Goal: Task Accomplishment & Management: Use online tool/utility

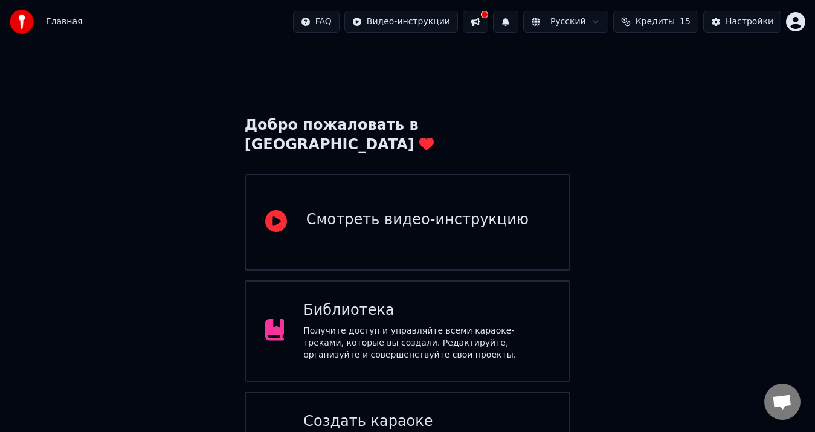
click at [405, 74] on div "Добро пожаловать в Youka Смотреть видео-инструкцию Библиотека Получите доступ и…" at bounding box center [407, 348] width 815 height 611
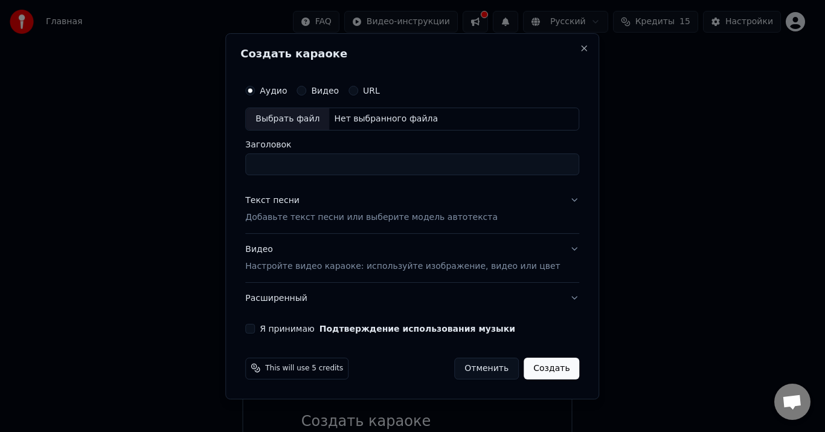
click at [306, 117] on div "Выбрать файл" at bounding box center [287, 119] width 83 height 22
drag, startPoint x: 422, startPoint y: 163, endPoint x: 160, endPoint y: 166, distance: 262.2
click at [160, 166] on body "Главная FAQ Видео-инструкции Русский Кредиты 15 Настройки Добро пожаловать в Yo…" at bounding box center [407, 311] width 815 height 623
type input "**********"
click at [333, 225] on button "Текст песни Добавьте текст песни или выберите модель автотекста" at bounding box center [412, 209] width 334 height 48
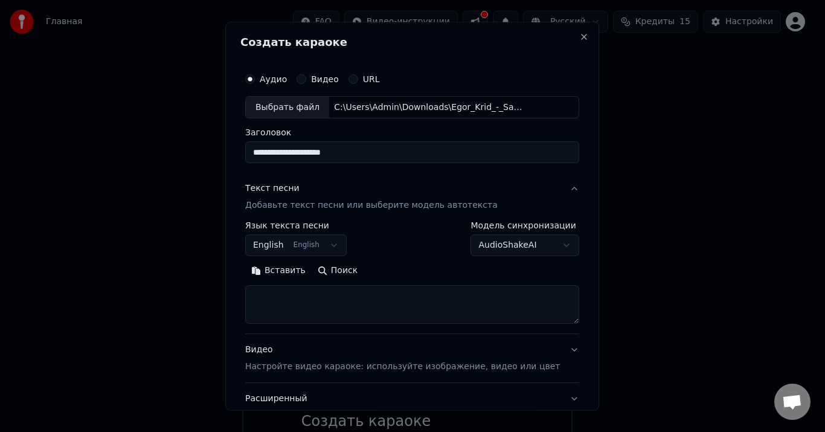
click at [302, 245] on body "Главная FAQ Видео-инструкции Русский Кредиты 15 Настройки Добро пожаловать в Yo…" at bounding box center [407, 311] width 815 height 623
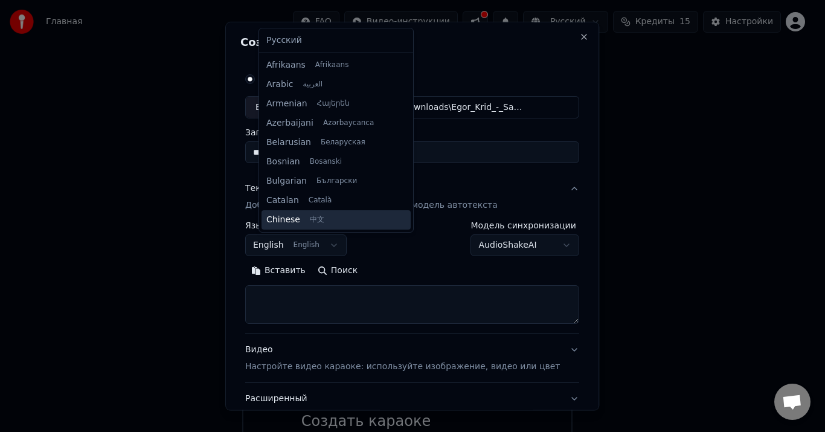
scroll to position [97, 0]
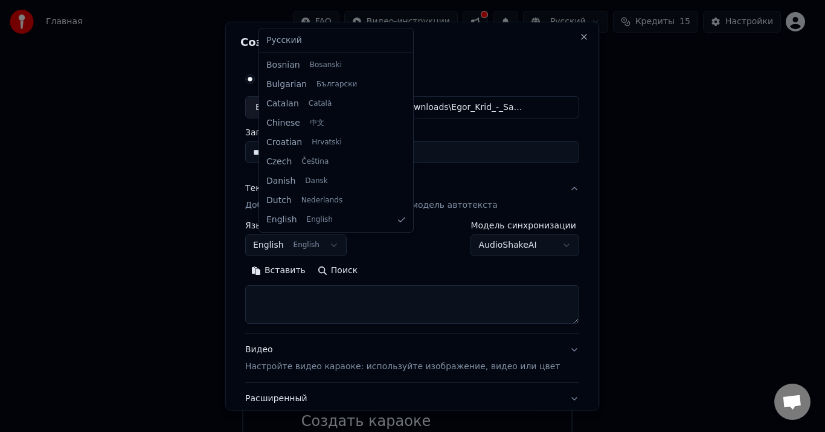
select select "**"
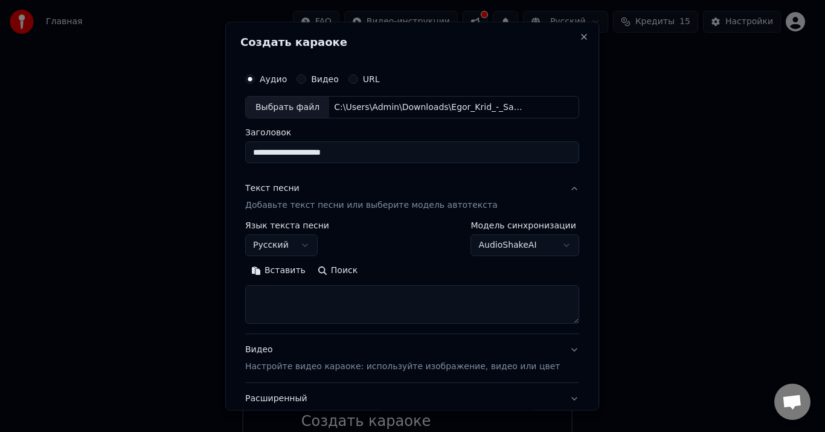
click at [335, 305] on textarea at bounding box center [412, 305] width 334 height 39
click at [300, 269] on button "Вставить" at bounding box center [278, 271] width 66 height 19
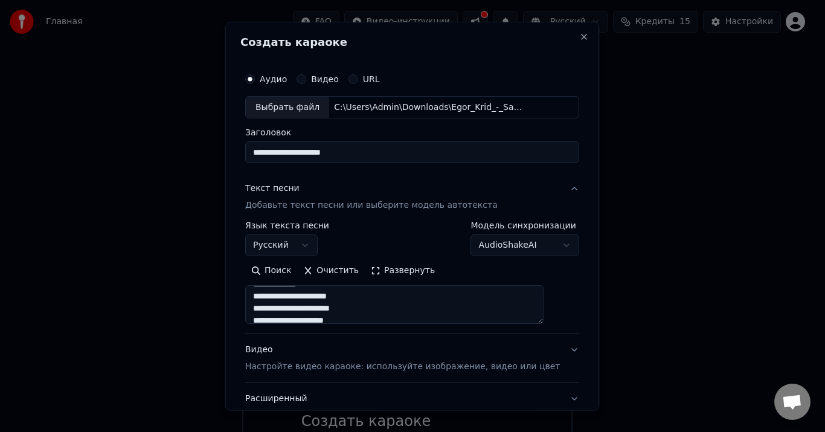
scroll to position [121, 0]
click at [361, 369] on p "Настройте видео караоке: используйте изображение, видео или цвет" at bounding box center [402, 367] width 315 height 12
type textarea "**********"
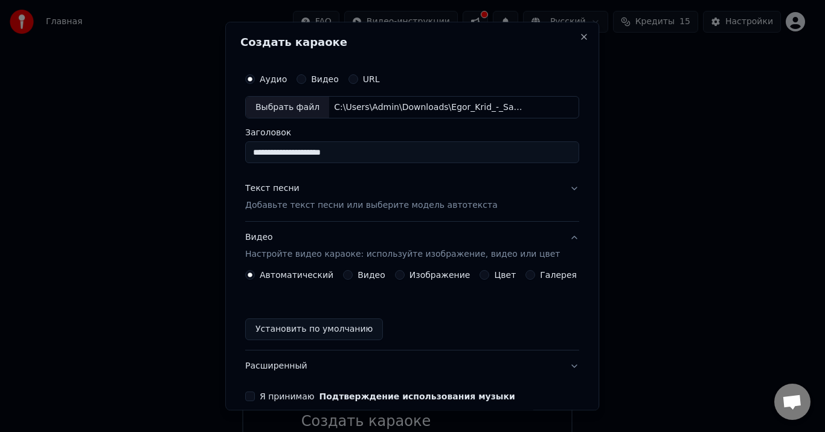
click at [398, 273] on button "Изображение" at bounding box center [400, 276] width 10 height 10
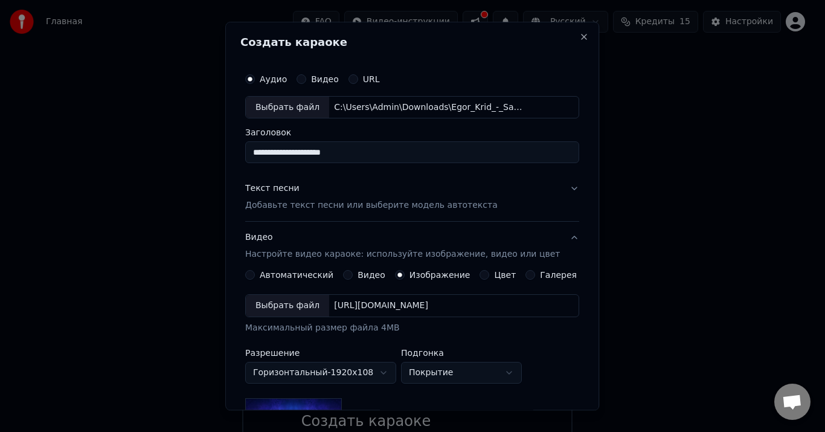
click at [285, 309] on div "Выбрать файл" at bounding box center [287, 306] width 83 height 22
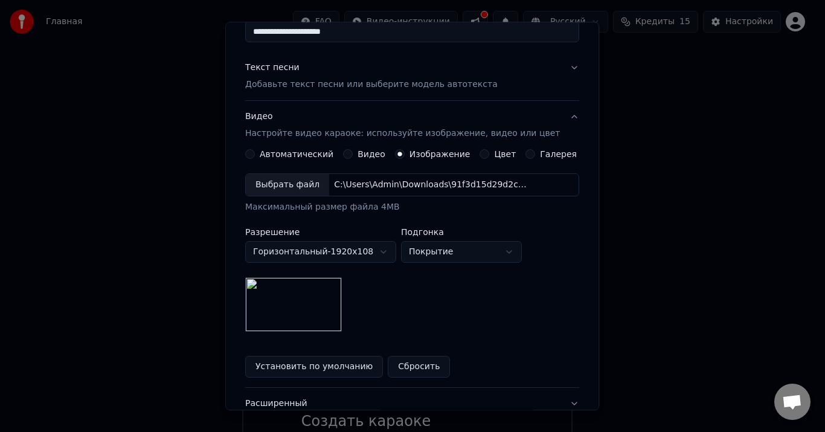
scroll to position [181, 0]
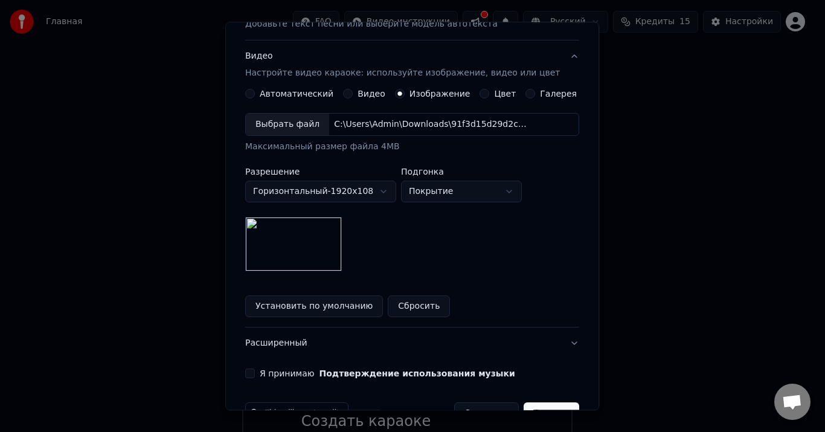
click at [255, 370] on button "Я принимаю Подтверждение использования музыки" at bounding box center [250, 374] width 10 height 10
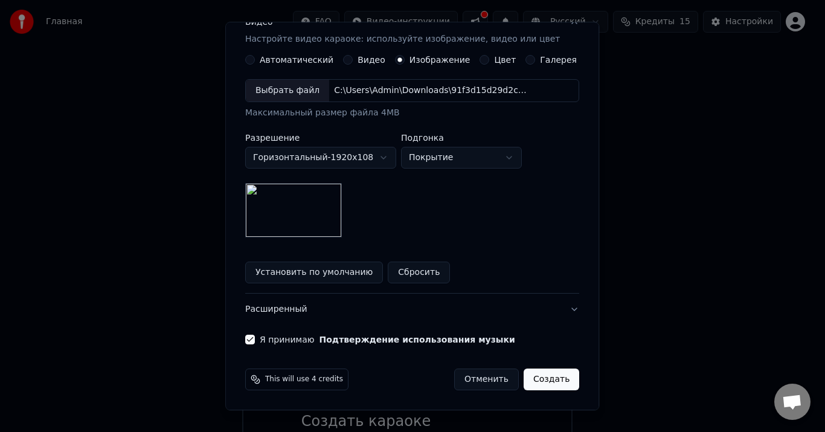
click at [542, 382] on button "Создать" at bounding box center [552, 380] width 56 height 22
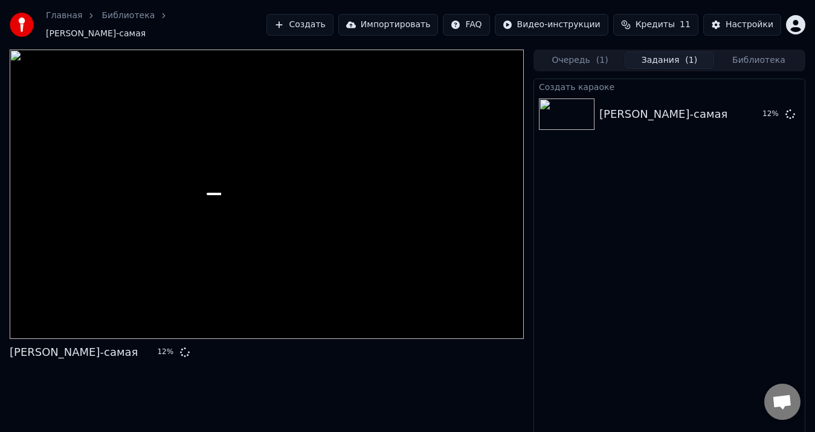
drag, startPoint x: 275, startPoint y: 13, endPoint x: 281, endPoint y: 21, distance: 9.6
click at [281, 21] on div "Главная Библиотека [PERSON_NAME]-самая Создать Импортировать FAQ Видео-инструкц…" at bounding box center [407, 25] width 815 height 50
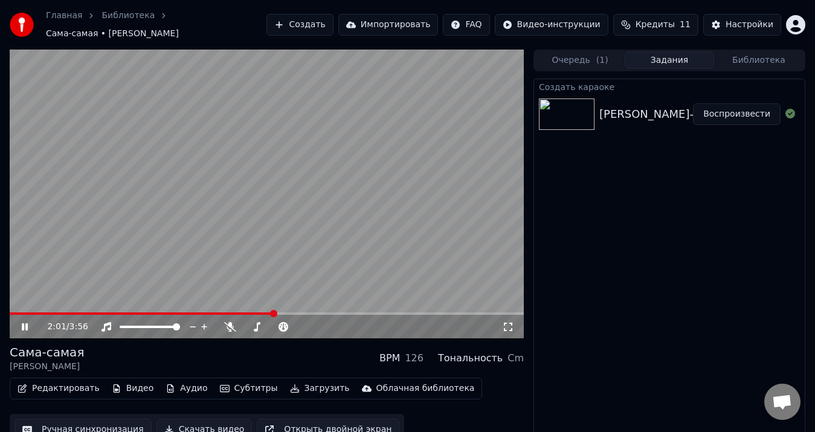
click at [199, 200] on video at bounding box center [267, 194] width 514 height 289
click at [207, 421] on button "Скачать видео" at bounding box center [204, 430] width 96 height 22
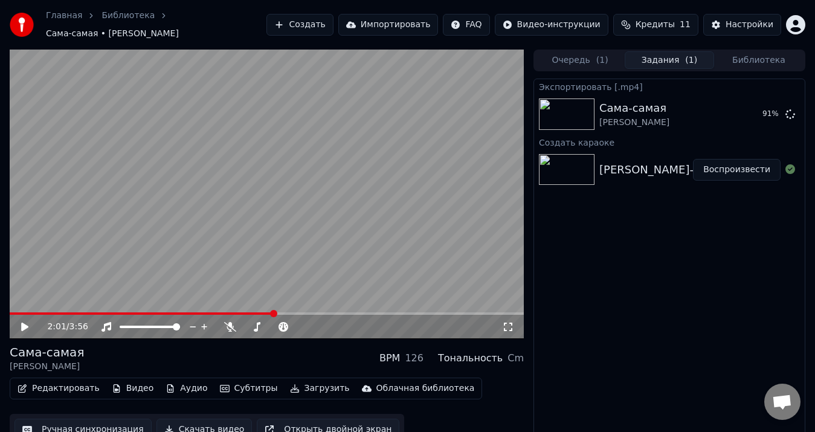
click at [318, 19] on button "Создать" at bounding box center [299, 25] width 66 height 22
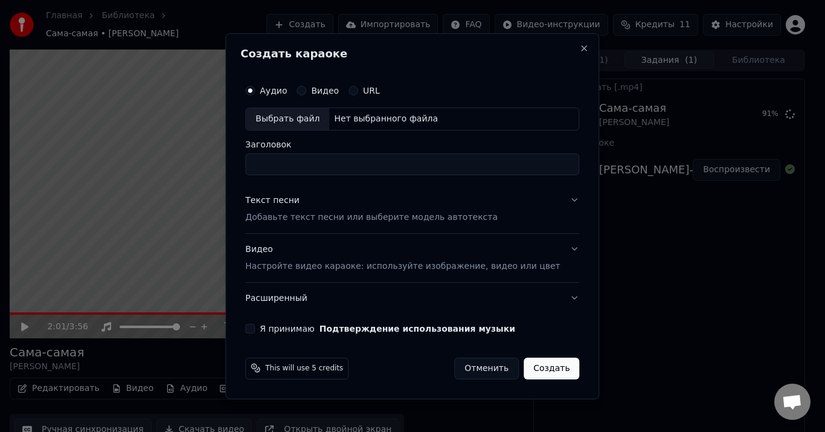
click at [317, 121] on div "Выбрать файл" at bounding box center [287, 119] width 83 height 22
drag, startPoint x: 439, startPoint y: 168, endPoint x: 235, endPoint y: 167, distance: 203.6
click at [235, 167] on body "**********" at bounding box center [407, 216] width 815 height 432
type input "**********"
click at [358, 217] on p "Добавьте текст песни или выберите модель автотекста" at bounding box center [371, 217] width 252 height 12
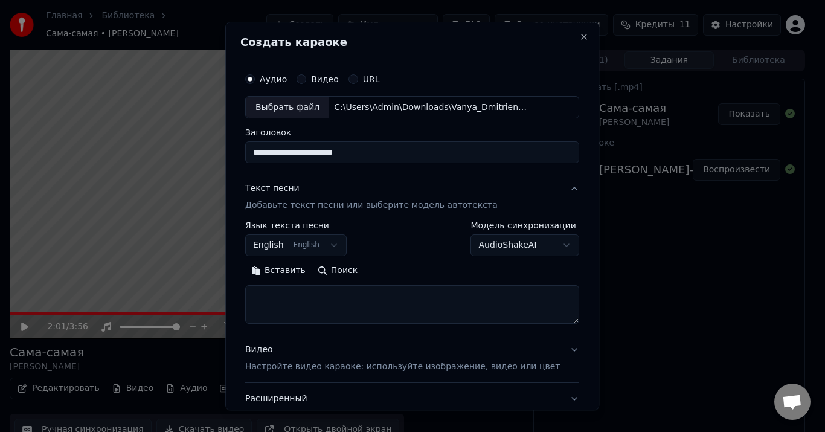
click at [336, 250] on button "English English" at bounding box center [295, 246] width 101 height 22
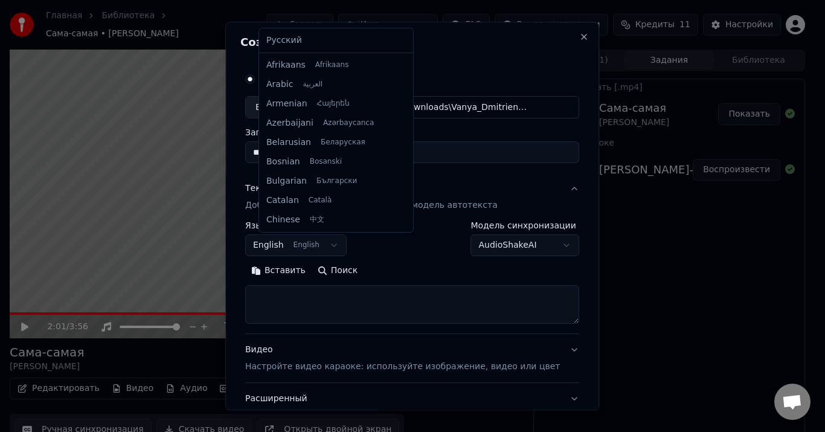
scroll to position [97, 0]
select select "**"
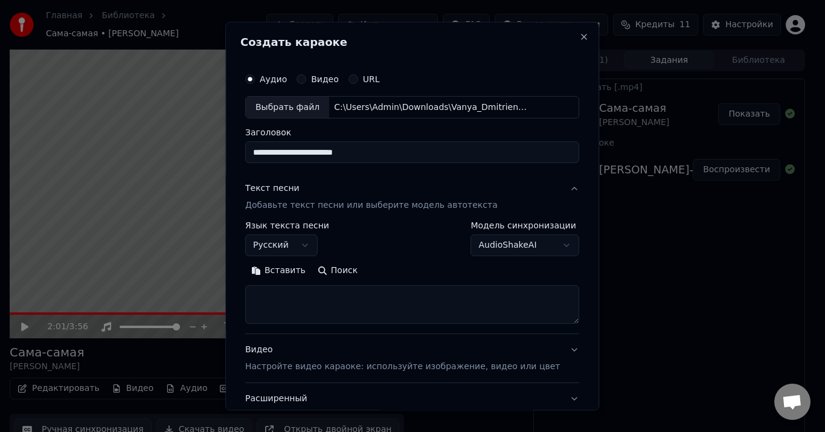
click at [295, 274] on button "Вставить" at bounding box center [278, 271] width 66 height 19
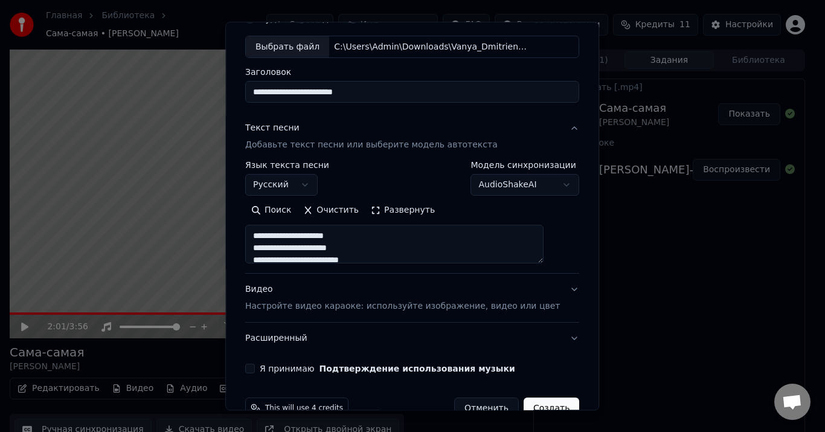
click at [345, 308] on p "Настройте видео караоке: используйте изображение, видео или цвет" at bounding box center [402, 307] width 315 height 12
type textarea "**********"
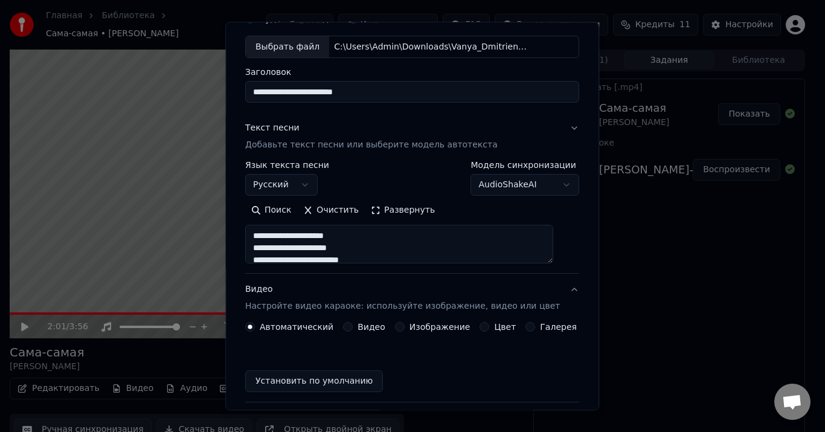
scroll to position [57, 0]
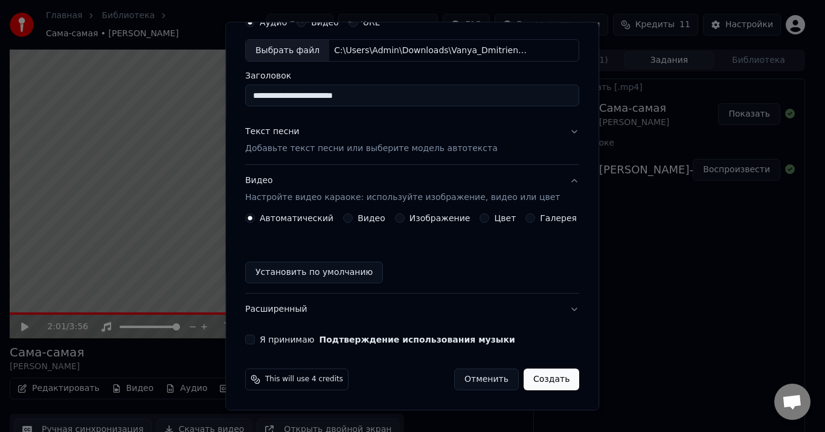
click at [399, 219] on button "Изображение" at bounding box center [400, 219] width 10 height 10
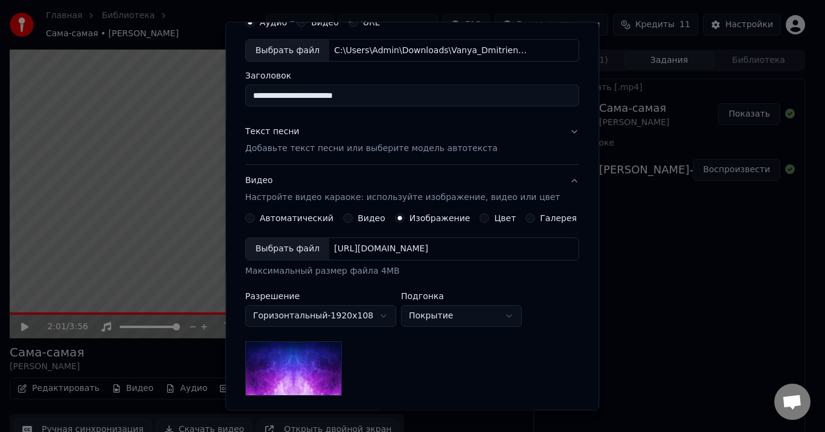
click at [292, 246] on div "Выбрать файл" at bounding box center [287, 250] width 83 height 22
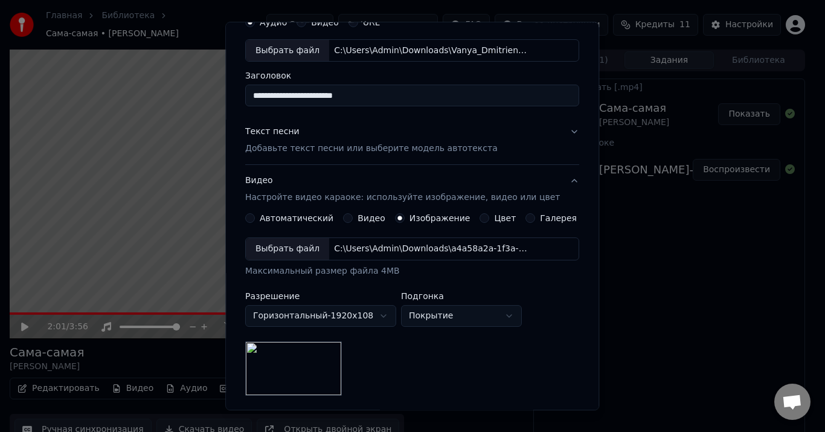
click at [320, 250] on div "Выбрать файл" at bounding box center [287, 250] width 83 height 22
click at [300, 247] on div "Выбрать файл" at bounding box center [287, 250] width 83 height 22
click at [289, 252] on div "Выбрать файл" at bounding box center [287, 250] width 83 height 22
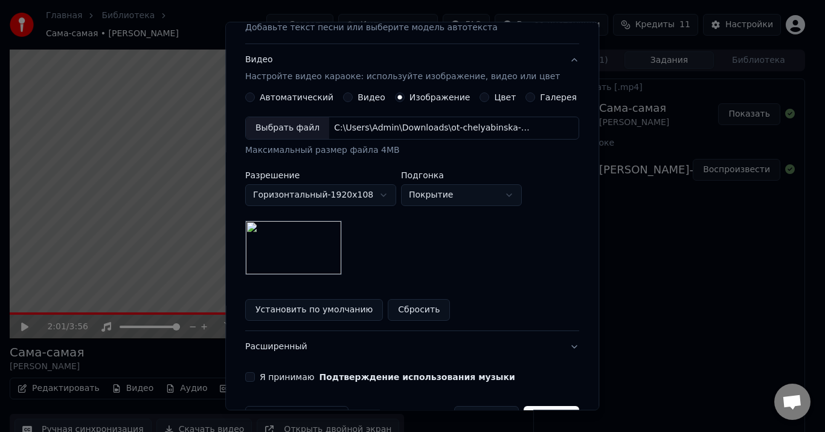
scroll to position [215, 0]
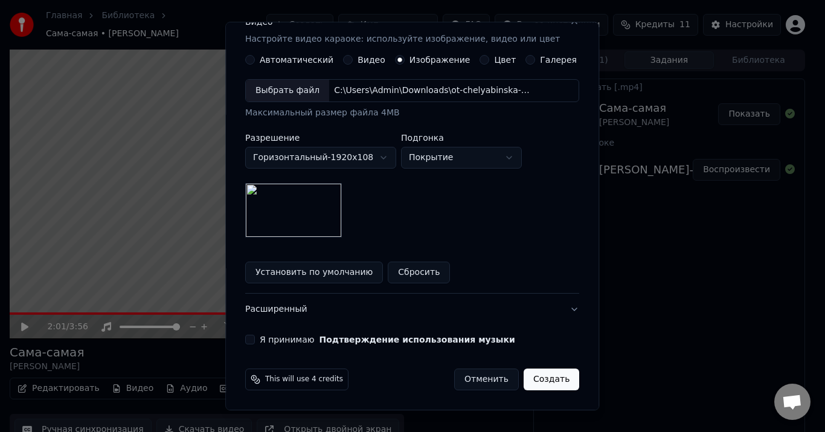
click at [255, 339] on button "Я принимаю Подтверждение использования музыки" at bounding box center [250, 340] width 10 height 10
click at [528, 378] on button "Создать" at bounding box center [552, 380] width 56 height 22
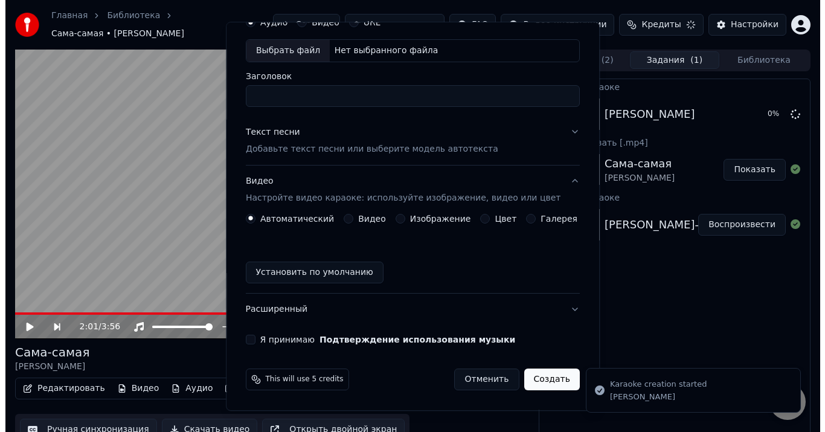
scroll to position [57, 0]
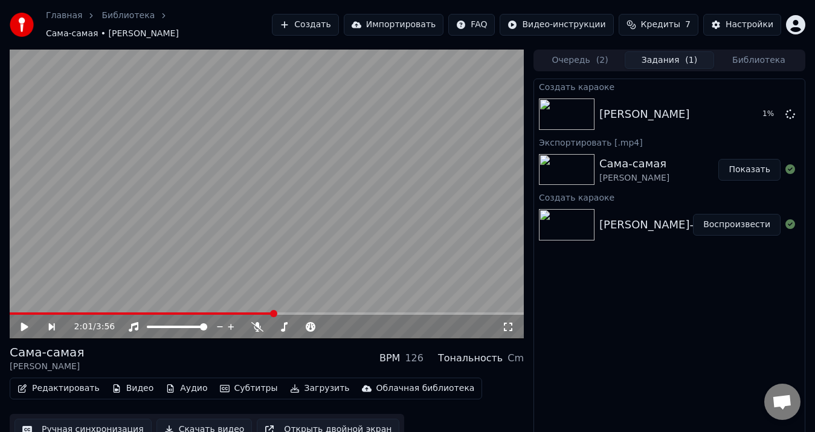
click at [658, 163] on div "Сама-самая" at bounding box center [634, 163] width 70 height 17
click at [713, 106] on button "Воспроизвести" at bounding box center [737, 114] width 88 height 22
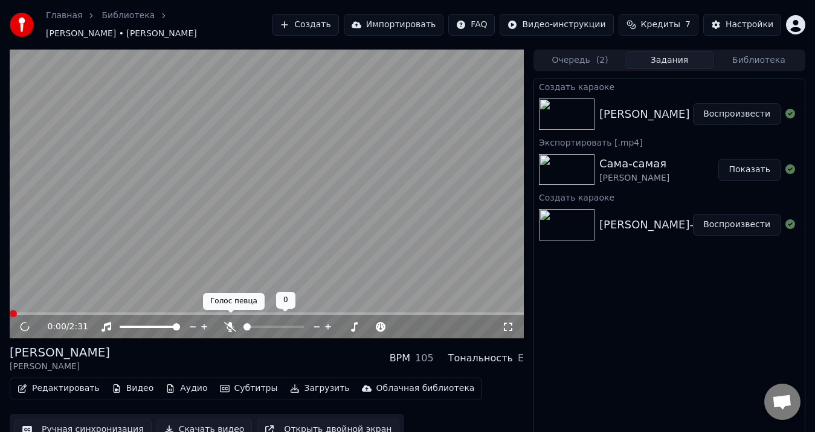
click at [227, 322] on icon at bounding box center [230, 327] width 12 height 10
click at [10, 310] on span at bounding box center [13, 313] width 7 height 7
click at [241, 216] on video at bounding box center [267, 194] width 514 height 289
click at [242, 214] on video at bounding box center [267, 194] width 514 height 289
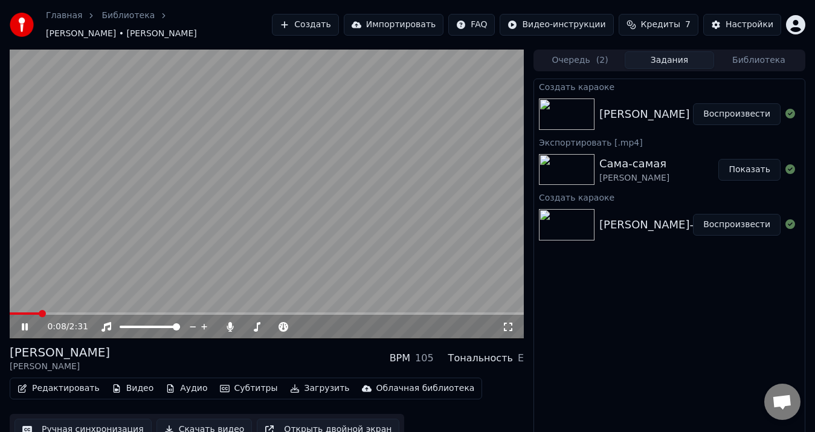
click at [266, 234] on video at bounding box center [267, 194] width 514 height 289
click at [303, 382] on button "Загрузить" at bounding box center [319, 388] width 69 height 17
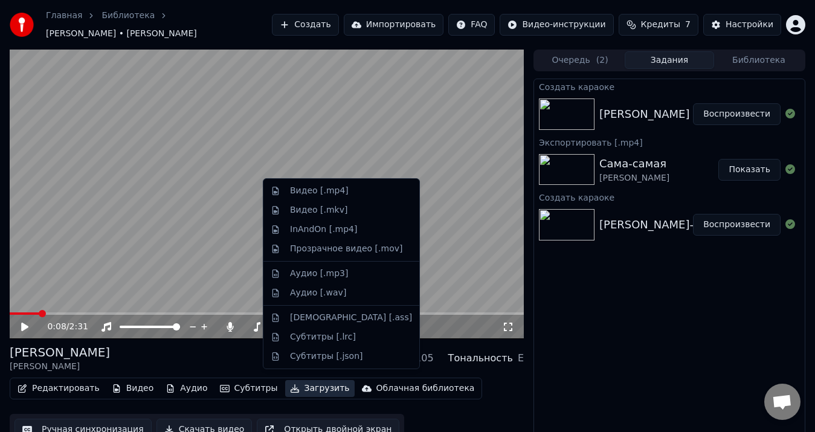
click at [657, 340] on div "Создать караоке [PERSON_NAME] Воспроизвести Экспортировать [.mp4] Сама-самая [P…" at bounding box center [669, 262] width 272 height 367
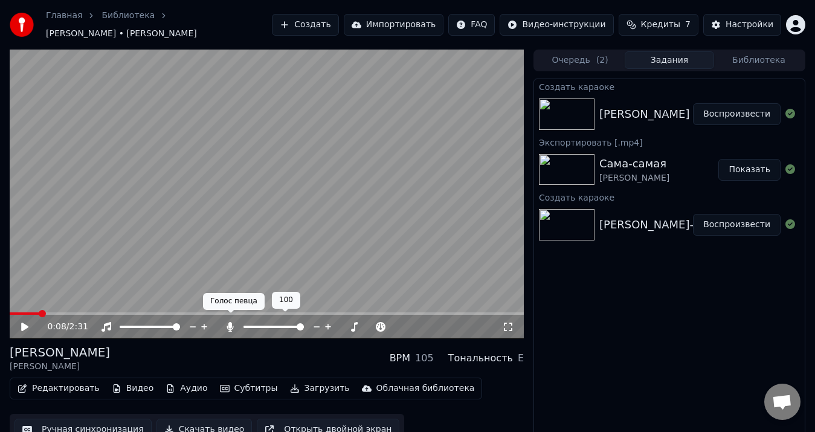
click at [234, 322] on icon at bounding box center [230, 327] width 12 height 10
click at [210, 420] on button "Скачать видео" at bounding box center [204, 430] width 96 height 22
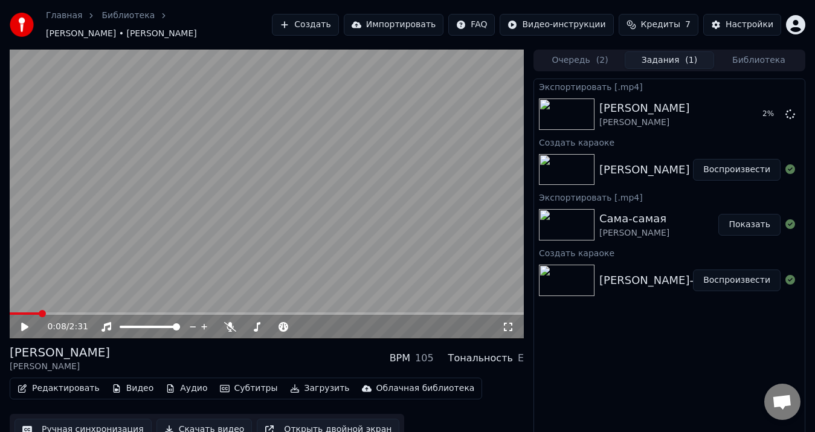
click at [338, 24] on button "Создать" at bounding box center [305, 25] width 66 height 22
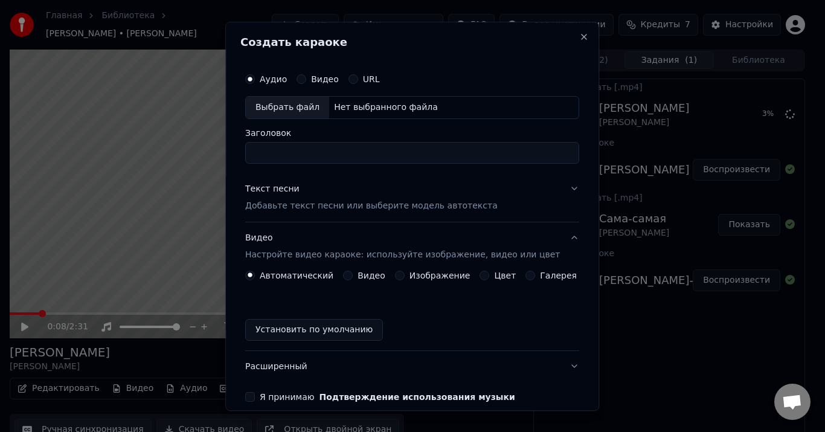
click at [480, 279] on button "Цвет" at bounding box center [485, 276] width 10 height 10
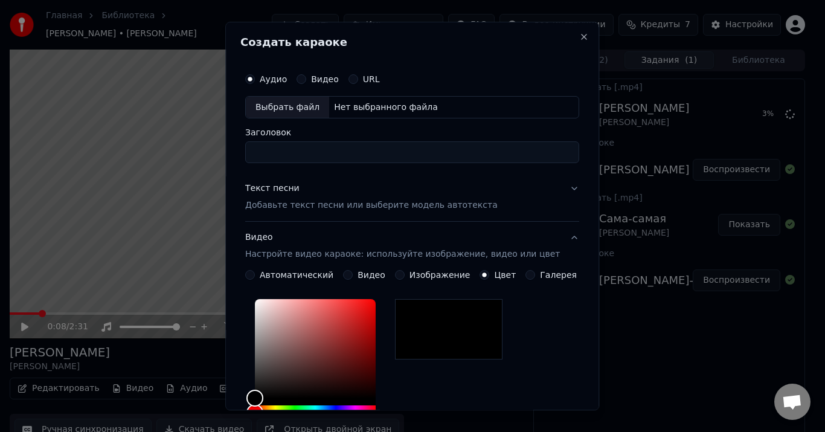
click at [541, 274] on label "Галерея" at bounding box center [559, 275] width 37 height 8
click at [530, 274] on button "Галерея" at bounding box center [531, 276] width 10 height 10
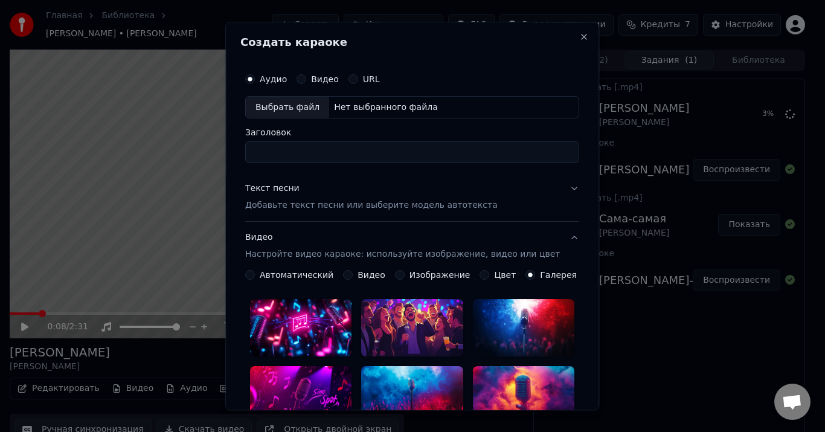
drag, startPoint x: 542, startPoint y: 275, endPoint x: 491, endPoint y: 274, distance: 50.7
click at [494, 274] on div "Автоматический Видео Изображение Цвет Галерея" at bounding box center [411, 276] width 332 height 10
click at [255, 274] on button "Автоматический" at bounding box center [250, 276] width 10 height 10
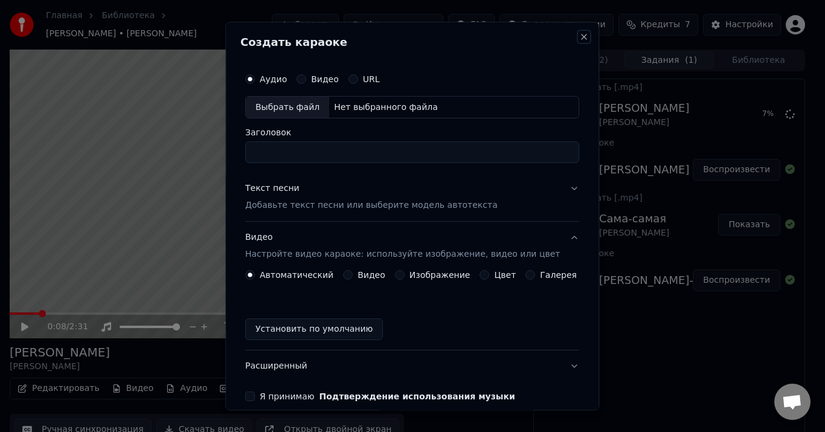
click at [580, 39] on button "Close" at bounding box center [585, 37] width 10 height 10
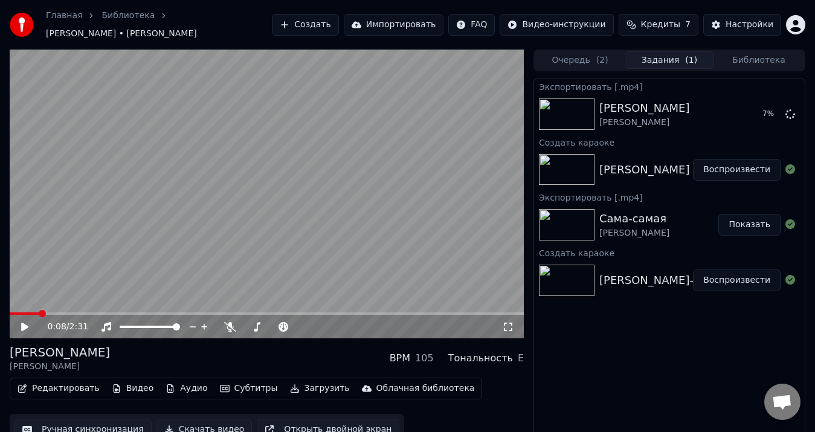
click at [53, 382] on button "Редактировать" at bounding box center [59, 388] width 92 height 17
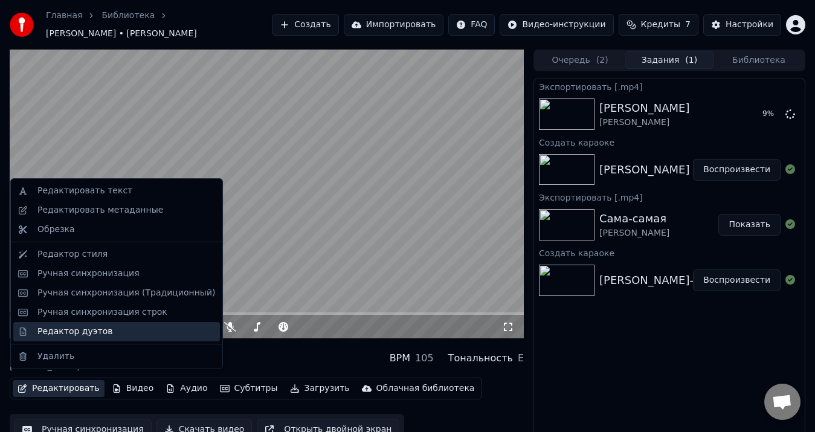
click at [94, 329] on div "Редактор дуэтов" at bounding box center [74, 332] width 75 height 12
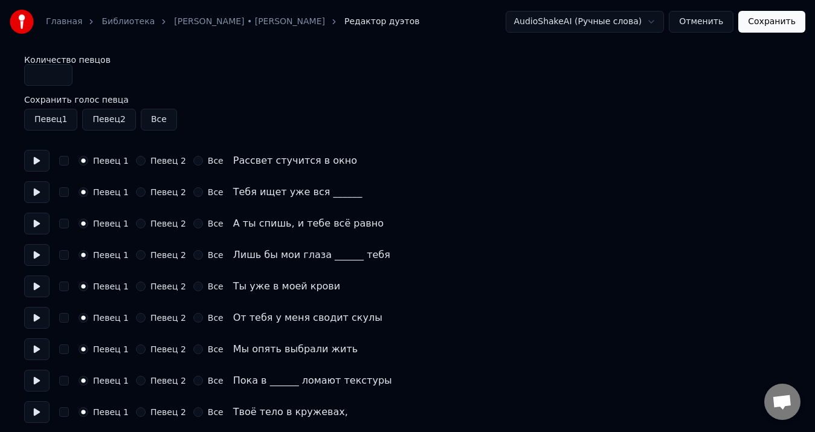
click at [136, 163] on button "Певец 2" at bounding box center [141, 161] width 10 height 10
click at [81, 160] on button "Певец 1" at bounding box center [84, 161] width 10 height 10
click at [715, 25] on button "Отменить" at bounding box center [701, 22] width 65 height 22
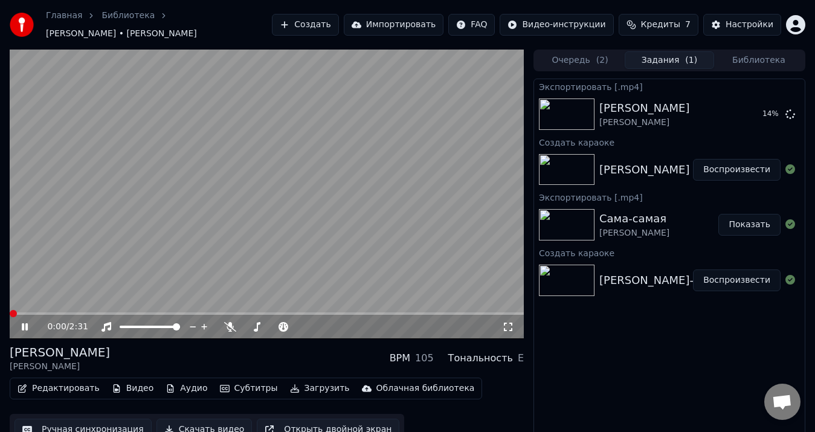
click at [190, 198] on video at bounding box center [267, 194] width 514 height 289
click at [573, 53] on button "Очередь ( 2 )" at bounding box center [579, 60] width 89 height 18
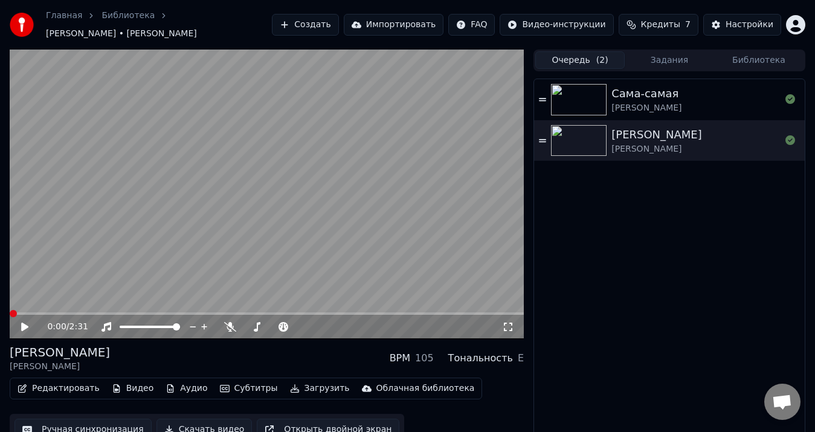
click at [338, 20] on button "Создать" at bounding box center [305, 25] width 66 height 22
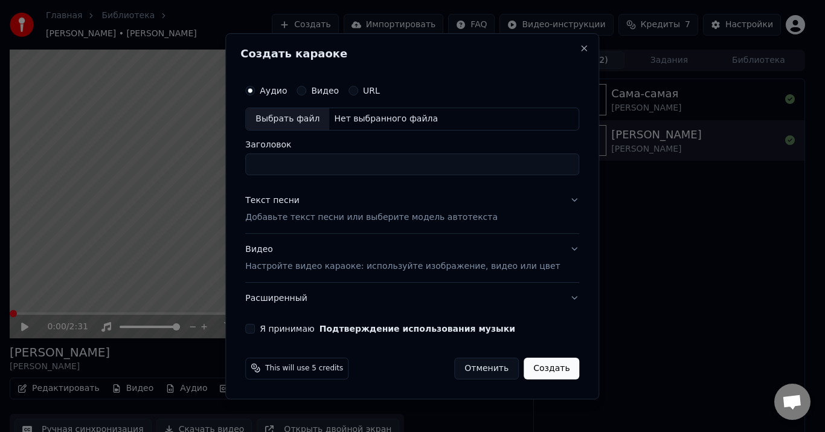
click at [313, 114] on div "Выбрать файл" at bounding box center [287, 119] width 83 height 22
drag, startPoint x: 453, startPoint y: 167, endPoint x: 197, endPoint y: 165, distance: 256.1
click at [197, 165] on body "**********" at bounding box center [407, 216] width 815 height 432
type input "**********"
click at [326, 264] on p "Настройте видео караоке: используйте изображение, видео или цвет" at bounding box center [402, 266] width 315 height 12
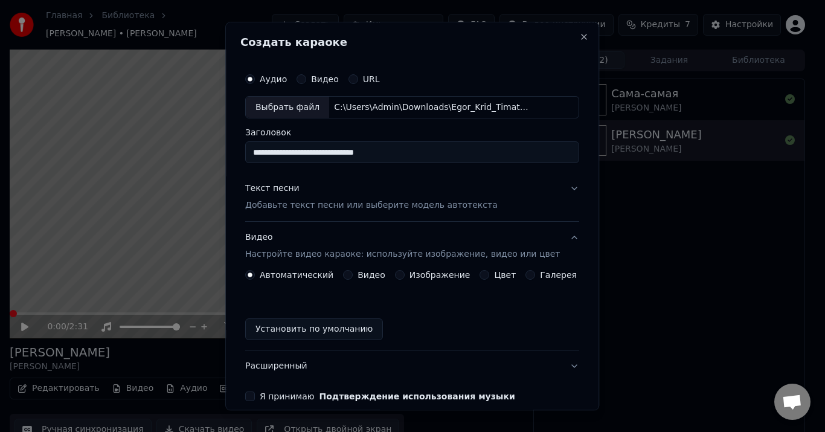
click at [398, 277] on button "Изображение" at bounding box center [400, 276] width 10 height 10
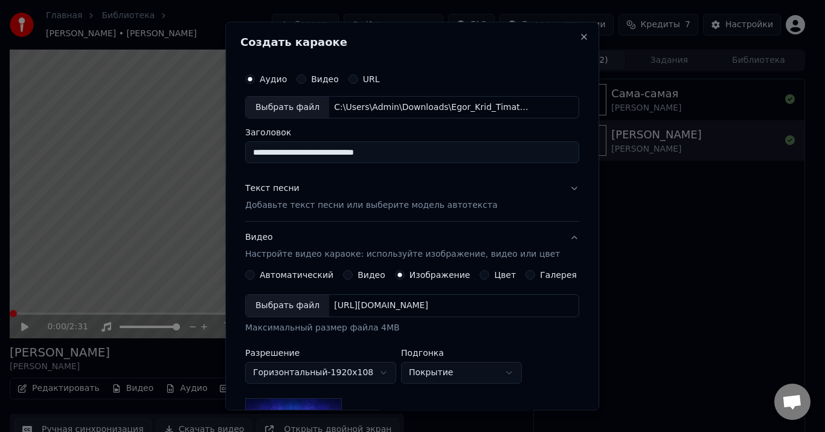
click at [311, 306] on div "Выбрать файл" at bounding box center [287, 306] width 83 height 22
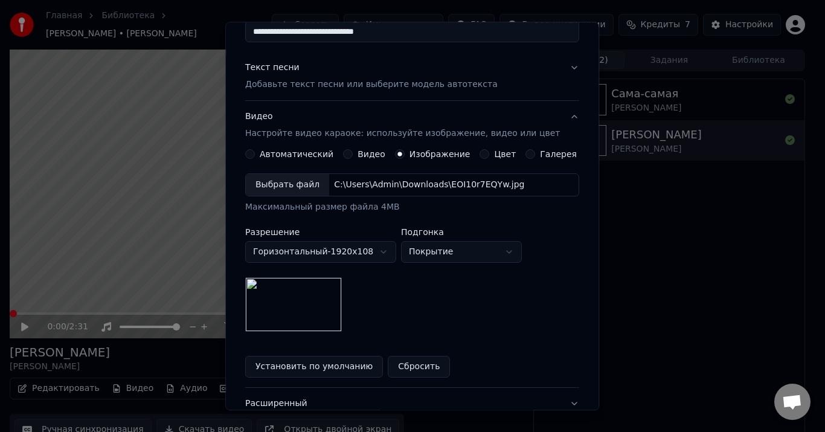
scroll to position [60, 0]
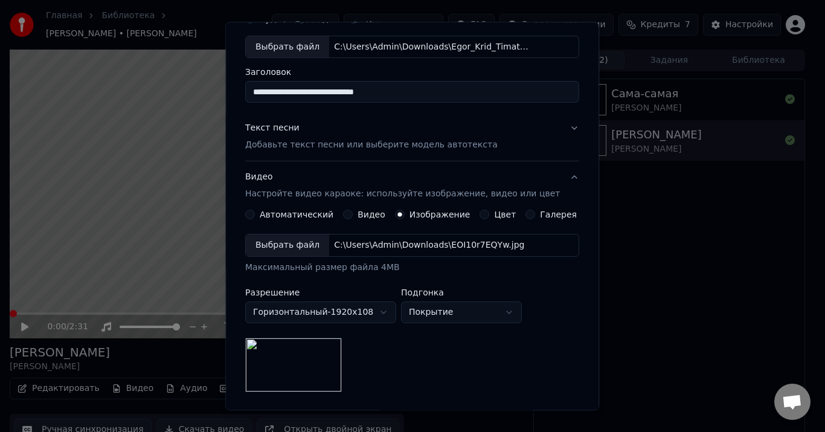
click at [306, 240] on div "Выбрать файл" at bounding box center [287, 246] width 83 height 22
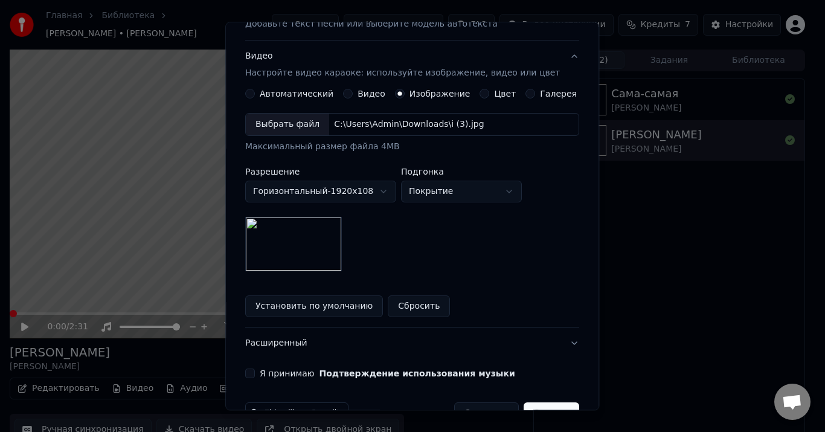
click at [439, 192] on button "Покрытие" at bounding box center [461, 192] width 121 height 22
click at [448, 193] on body "**********" at bounding box center [407, 216] width 815 height 432
click at [452, 195] on body "**********" at bounding box center [407, 216] width 815 height 432
select select "*******"
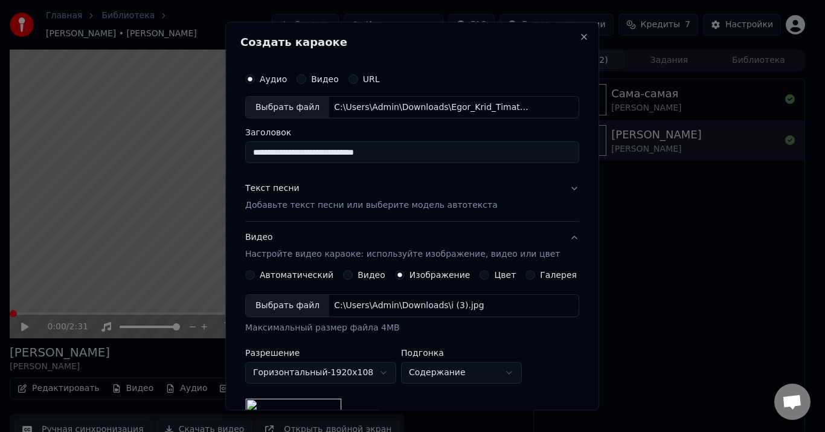
click at [280, 207] on p "Добавьте текст песни или выберите модель автотекста" at bounding box center [371, 206] width 252 height 12
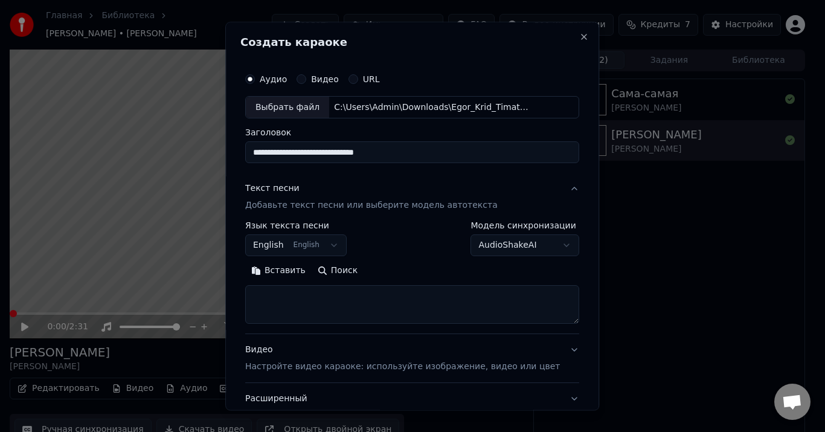
click at [339, 246] on button "English English" at bounding box center [295, 246] width 101 height 22
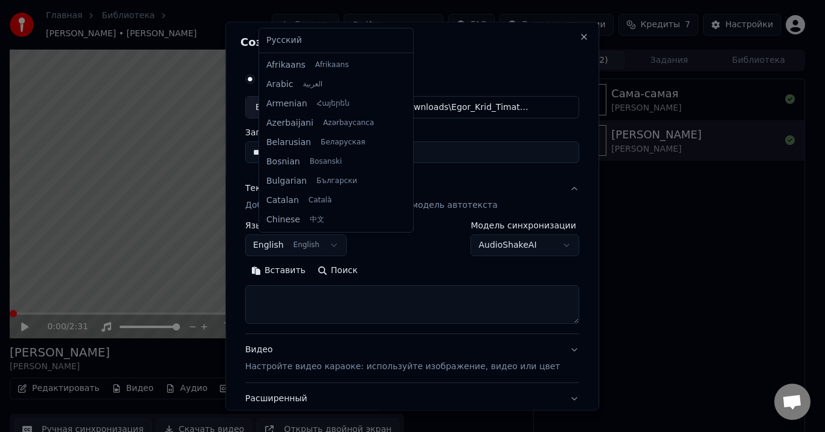
scroll to position [97, 0]
select select "**"
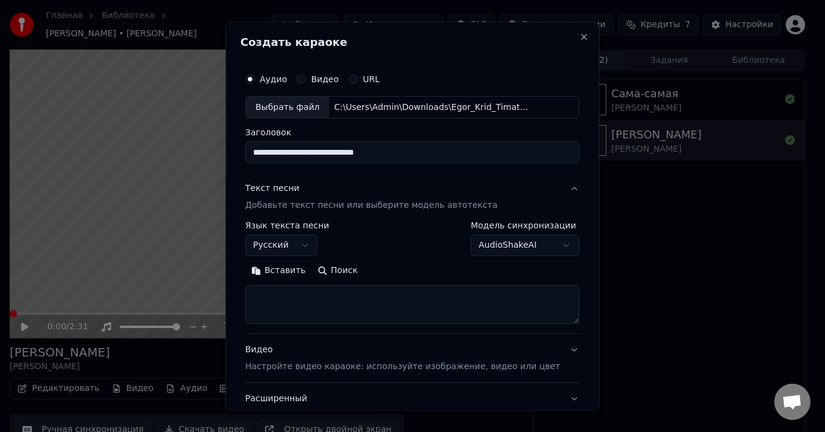
click at [302, 266] on button "Вставить" at bounding box center [278, 271] width 66 height 19
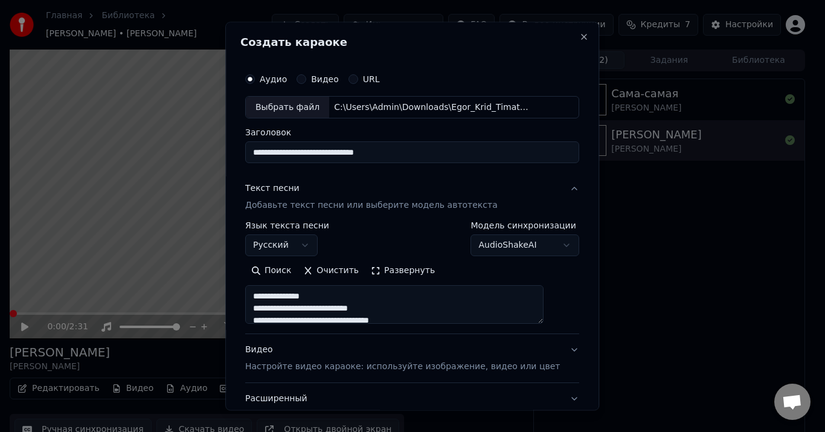
click at [371, 366] on p "Настройте видео караоке: используйте изображение, видео или цвет" at bounding box center [402, 367] width 315 height 12
type textarea "**********"
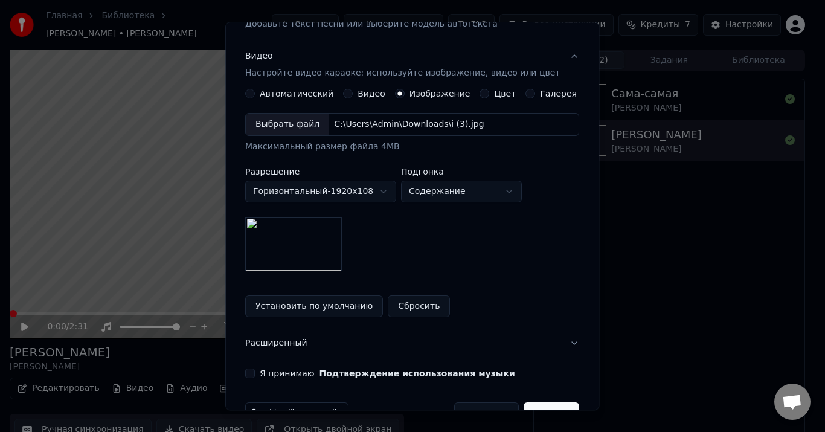
scroll to position [215, 0]
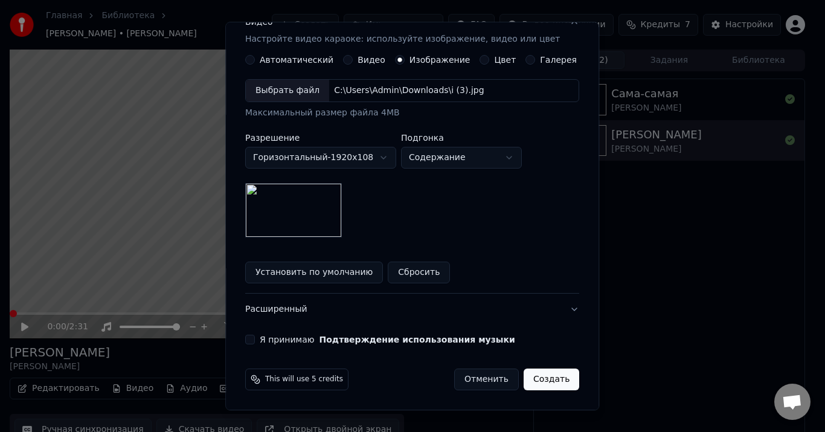
click at [255, 338] on button "Я принимаю Подтверждение использования музыки" at bounding box center [250, 340] width 10 height 10
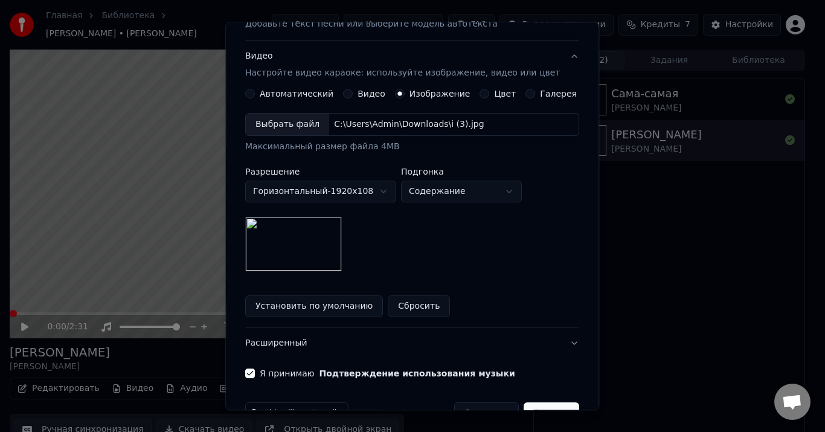
scroll to position [60, 0]
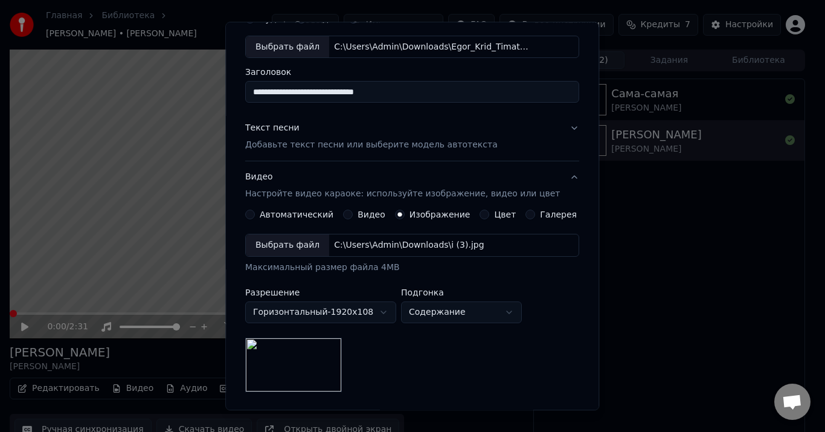
click at [289, 126] on div "Текст песни" at bounding box center [272, 129] width 54 height 12
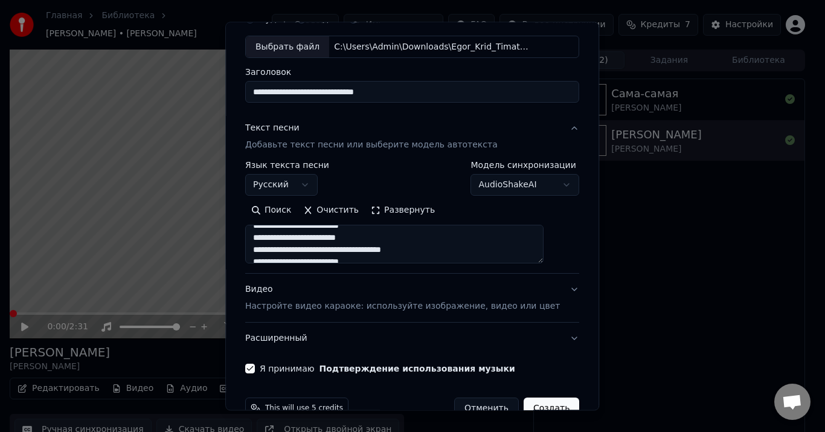
scroll to position [781, 0]
drag, startPoint x: 267, startPoint y: 237, endPoint x: 434, endPoint y: 353, distance: 203.1
click at [434, 353] on div "**********" at bounding box center [412, 234] width 334 height 242
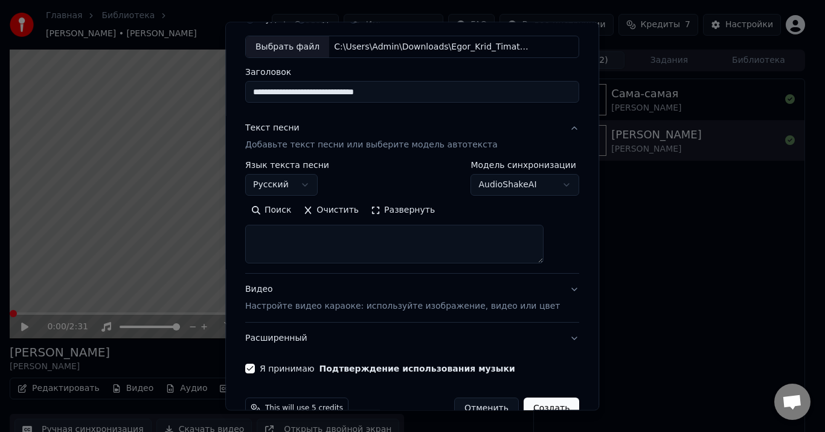
scroll to position [0, 0]
click at [300, 206] on button "Вставить" at bounding box center [278, 210] width 66 height 19
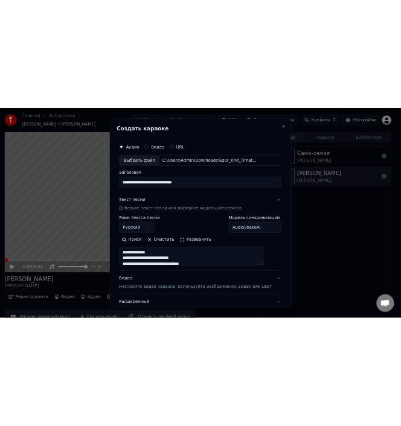
scroll to position [89, 0]
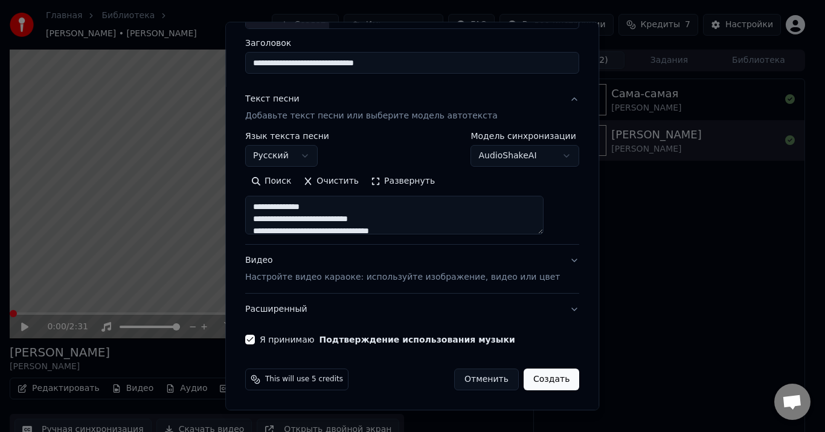
click at [538, 379] on button "Создать" at bounding box center [552, 380] width 56 height 22
type textarea "**********"
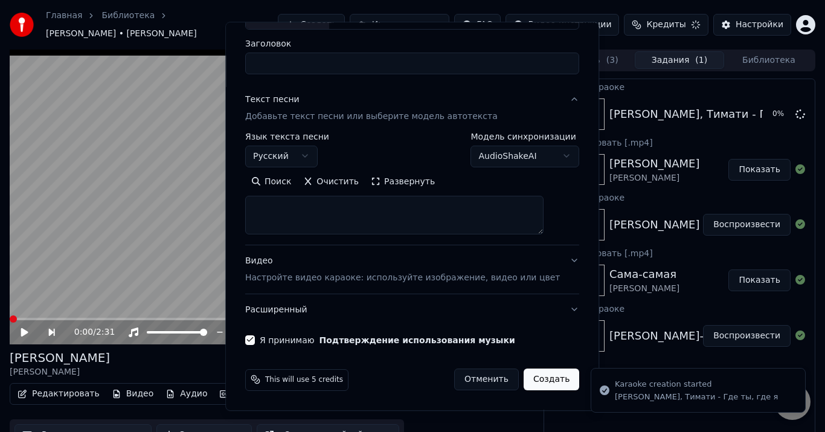
select select
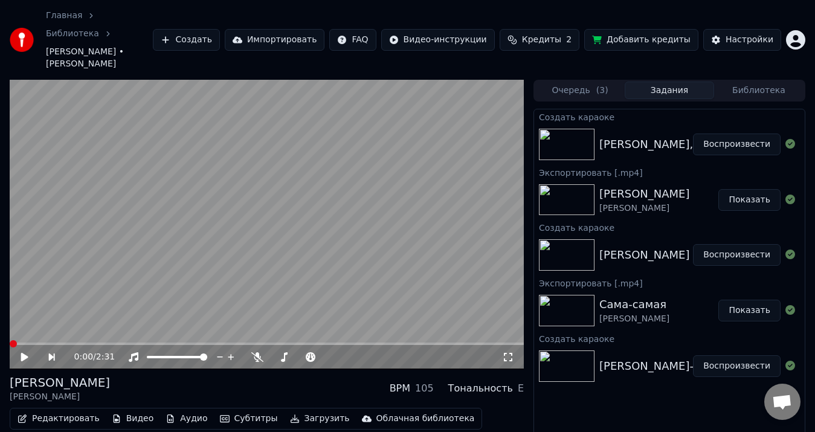
click at [686, 136] on div "[PERSON_NAME], Тимати - Где ты, где я" at bounding box center [712, 144] width 226 height 17
click at [748, 133] on button "Воспроизвести" at bounding box center [737, 144] width 88 height 22
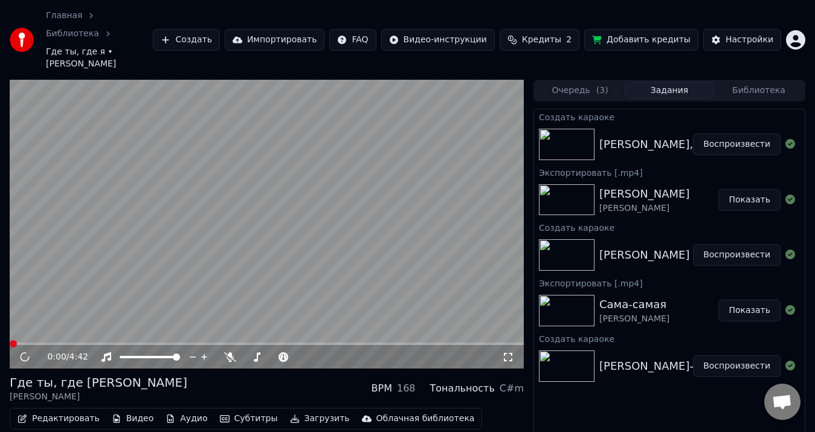
click at [235, 219] on video at bounding box center [267, 224] width 514 height 289
click at [234, 219] on video at bounding box center [267, 224] width 514 height 289
click at [26, 353] on icon at bounding box center [25, 356] width 6 height 7
click at [69, 410] on button "Редактировать" at bounding box center [59, 418] width 92 height 17
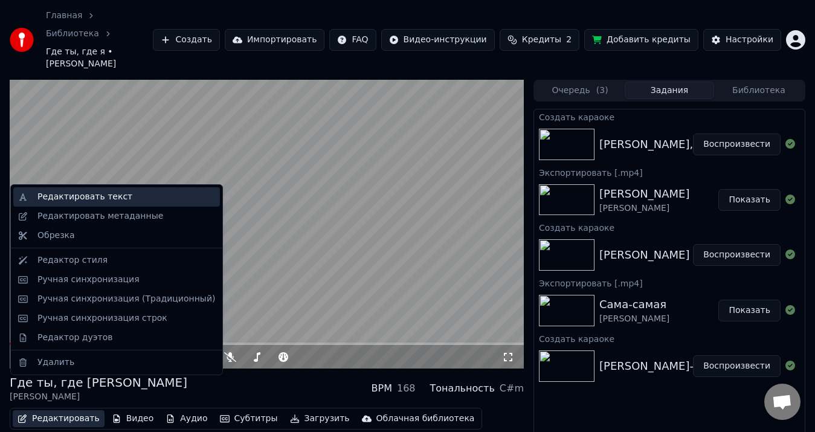
click at [83, 198] on div "Редактировать текст" at bounding box center [84, 197] width 95 height 12
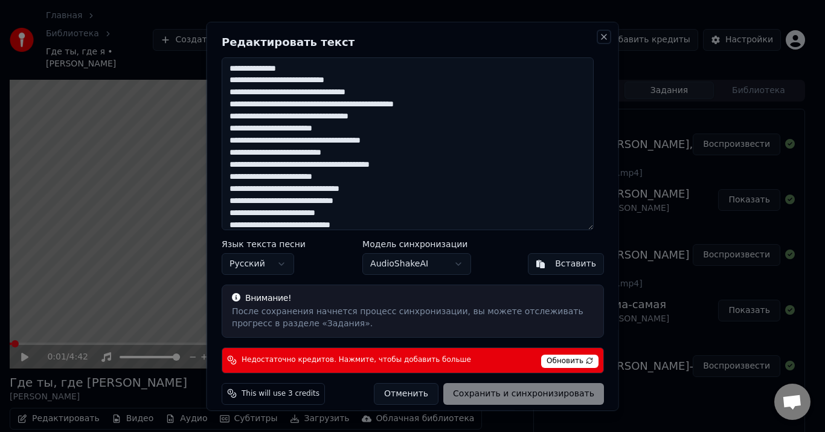
click at [599, 37] on button "Close" at bounding box center [604, 37] width 10 height 10
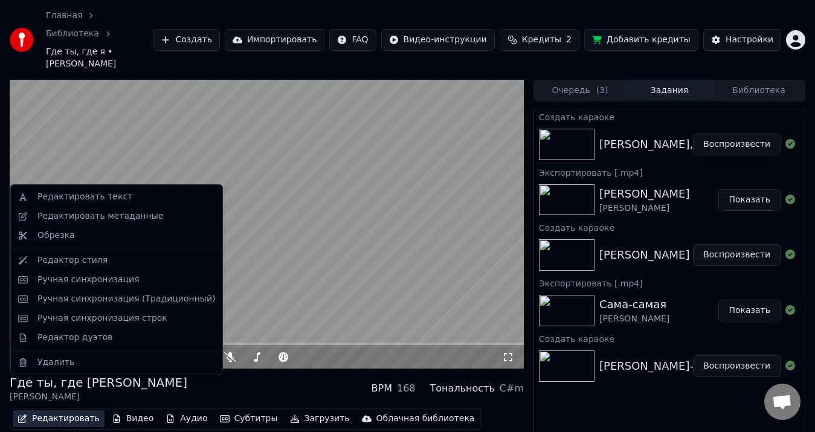
click at [53, 410] on button "Редактировать" at bounding box center [59, 418] width 92 height 17
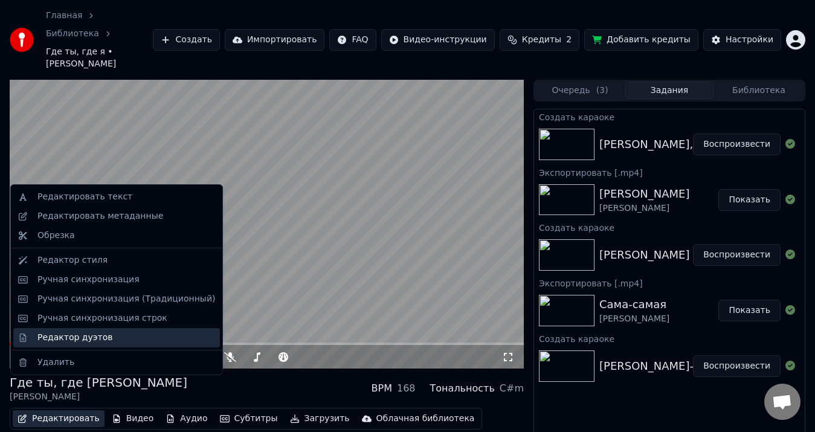
click at [76, 335] on div "Редактор дуэтов" at bounding box center [74, 338] width 75 height 12
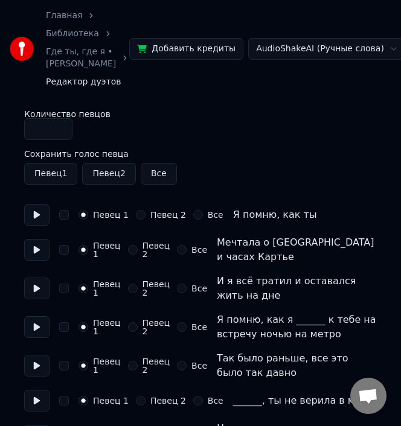
scroll to position [60, 0]
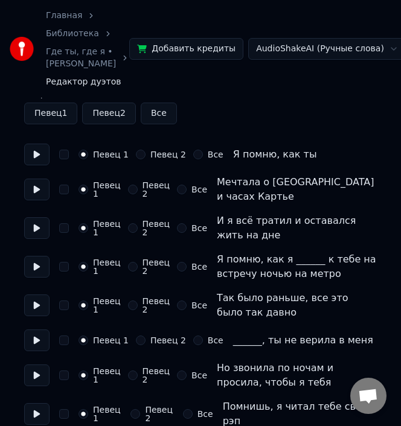
drag, startPoint x: 133, startPoint y: 367, endPoint x: 190, endPoint y: 381, distance: 59.0
click at [136, 346] on button "Певец 2" at bounding box center [141, 341] width 10 height 10
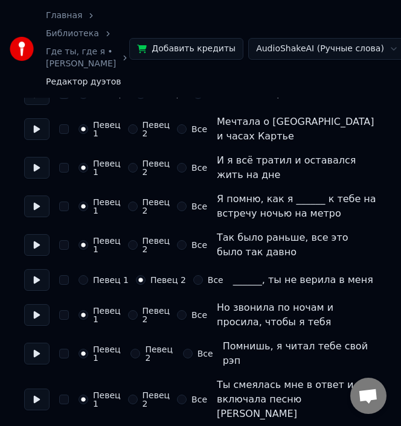
click at [134, 320] on button "Певец 2" at bounding box center [133, 315] width 10 height 10
drag, startPoint x: 137, startPoint y: 378, endPoint x: 154, endPoint y: 378, distance: 16.9
click at [138, 359] on button "Певец 2" at bounding box center [135, 354] width 10 height 10
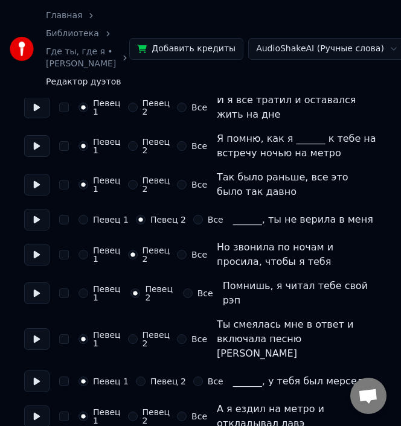
click at [129, 344] on button "Певец 2" at bounding box center [133, 340] width 10 height 10
click at [136, 387] on button "Певец 2" at bounding box center [141, 382] width 10 height 10
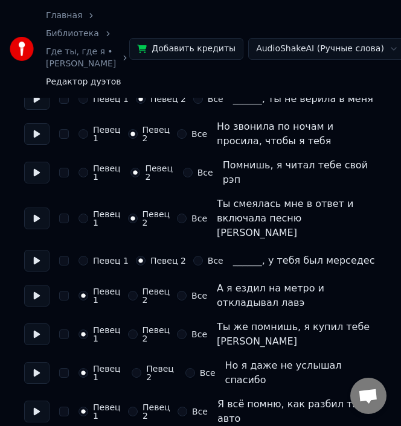
scroll to position [362, 0]
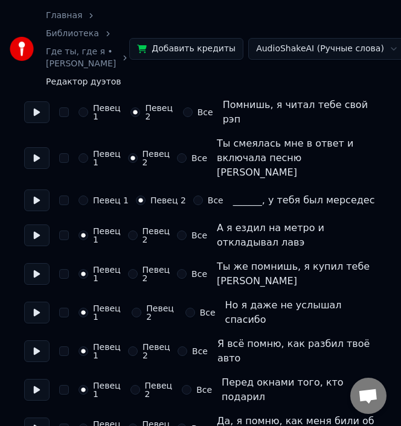
click at [136, 240] on button "Певец 2" at bounding box center [133, 236] width 10 height 10
click at [131, 279] on button "Певец 2" at bounding box center [133, 274] width 10 height 10
click at [133, 318] on button "Певец 2" at bounding box center [137, 313] width 10 height 10
click at [135, 353] on button "Певец 2" at bounding box center [133, 352] width 10 height 10
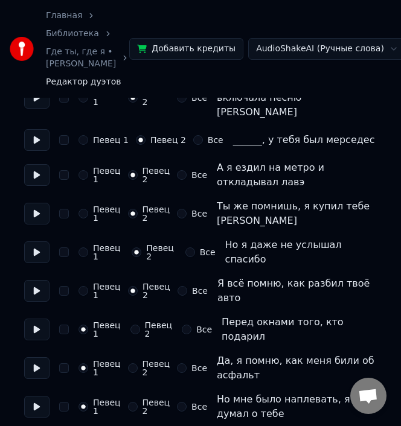
scroll to position [483, 0]
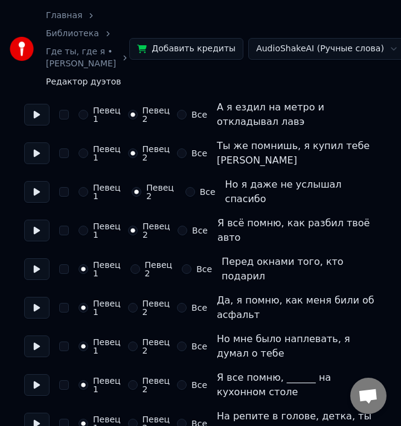
click at [137, 265] on button "Певец 2" at bounding box center [135, 270] width 10 height 10
click at [133, 303] on button "Певец 2" at bounding box center [133, 308] width 10 height 10
click at [133, 342] on button "Певец 2" at bounding box center [133, 347] width 10 height 10
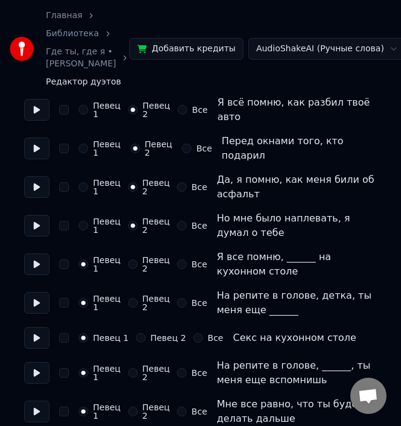
click at [132, 260] on button "Певец 2" at bounding box center [133, 265] width 10 height 10
click at [132, 298] on button "Певец 2" at bounding box center [133, 303] width 10 height 10
click at [137, 333] on button "Певец 2" at bounding box center [141, 338] width 10 height 10
click at [129, 368] on button "Певец 2" at bounding box center [133, 373] width 10 height 10
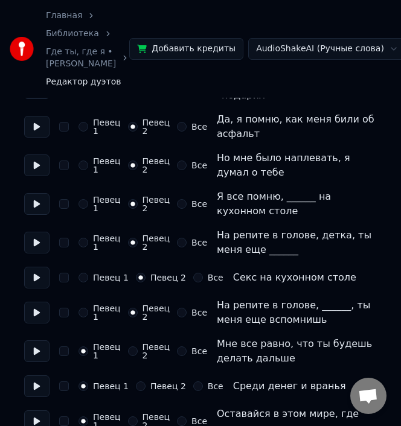
scroll to position [725, 0]
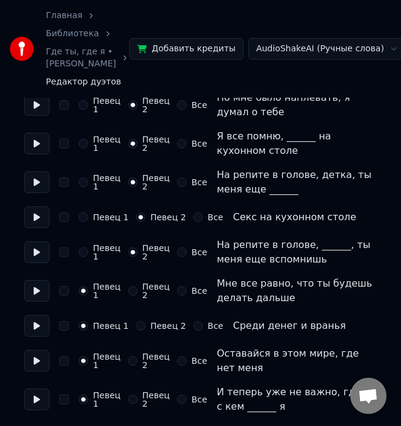
click at [131, 286] on button "Певец 2" at bounding box center [133, 291] width 10 height 10
click at [136, 321] on button "Певец 2" at bounding box center [141, 326] width 10 height 10
click at [137, 356] on button "Певец 2" at bounding box center [133, 361] width 10 height 10
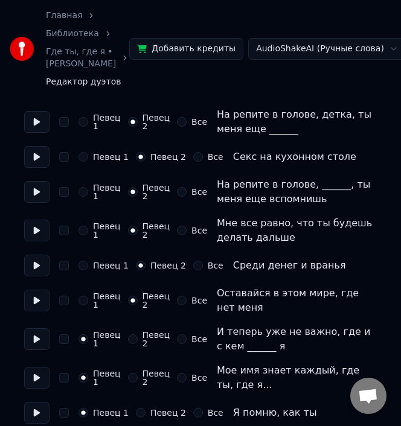
click at [82, 226] on button "Певец 1" at bounding box center [84, 231] width 10 height 10
click at [86, 261] on button "Певец 1" at bounding box center [84, 266] width 10 height 10
click at [85, 296] on button "Певец 1" at bounding box center [84, 301] width 10 height 10
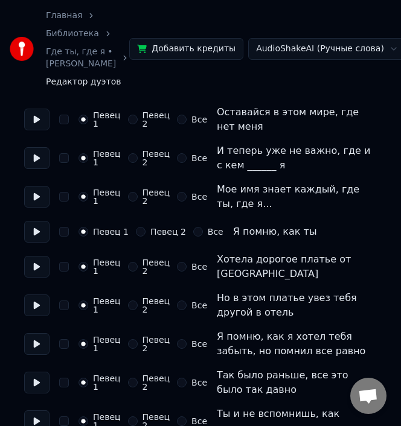
scroll to position [1027, 0]
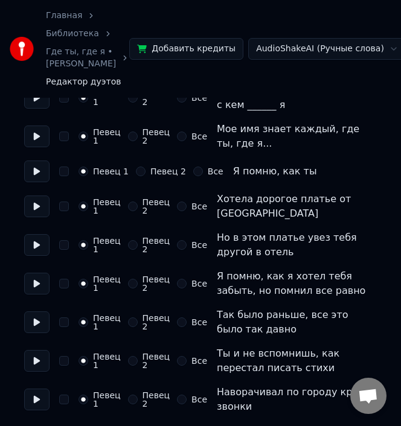
click at [130, 356] on button "Певец 2" at bounding box center [133, 361] width 10 height 10
click at [130, 395] on button "Певец 2" at bounding box center [133, 400] width 10 height 10
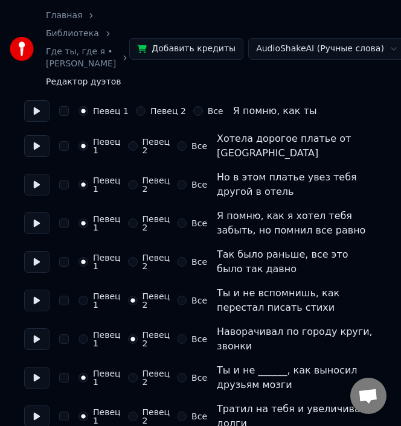
scroll to position [1148, 0]
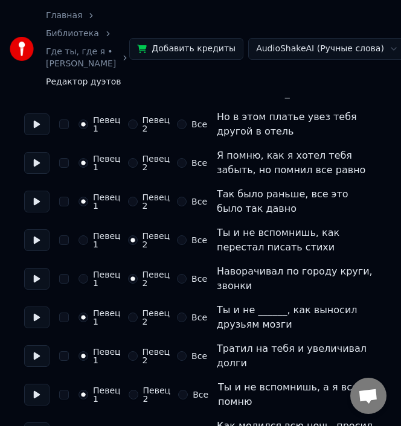
click at [130, 313] on button "Певец 2" at bounding box center [133, 318] width 10 height 10
click at [135, 352] on button "Певец 2" at bounding box center [133, 357] width 10 height 10
click at [137, 390] on button "Певец 2" at bounding box center [134, 395] width 10 height 10
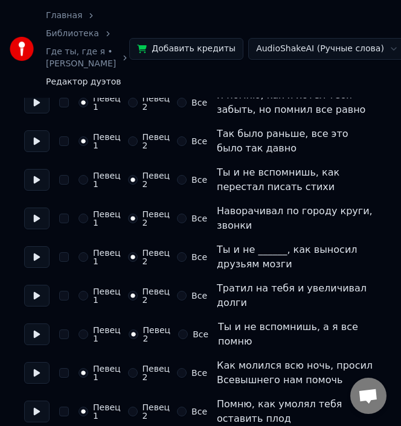
click at [135, 365] on div "Певец 2" at bounding box center [149, 373] width 42 height 17
click at [130, 368] on button "Певец 2" at bounding box center [133, 373] width 10 height 10
click at [133, 407] on button "Певец 2" at bounding box center [133, 412] width 10 height 10
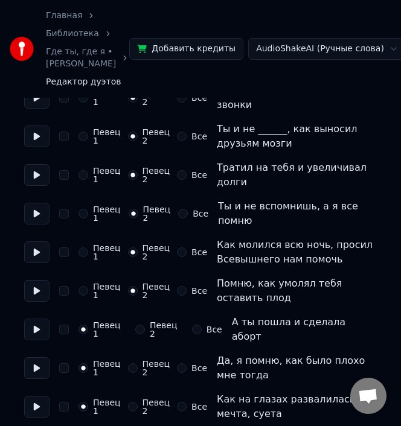
scroll to position [1389, 0]
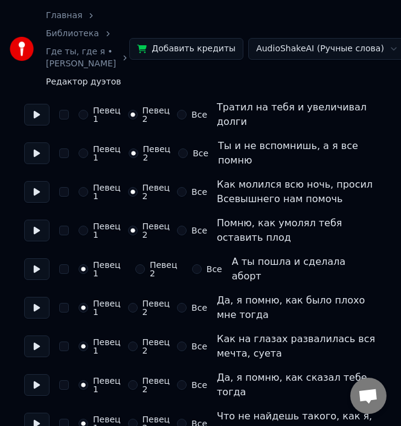
click at [135, 265] on button "Певец 2" at bounding box center [140, 270] width 10 height 10
click at [133, 303] on button "Певец 2" at bounding box center [133, 308] width 10 height 10
click at [130, 342] on button "Певец 2" at bounding box center [133, 347] width 10 height 10
click at [136, 381] on button "Певец 2" at bounding box center [133, 386] width 10 height 10
click at [132, 419] on button "Певец 2" at bounding box center [133, 424] width 10 height 10
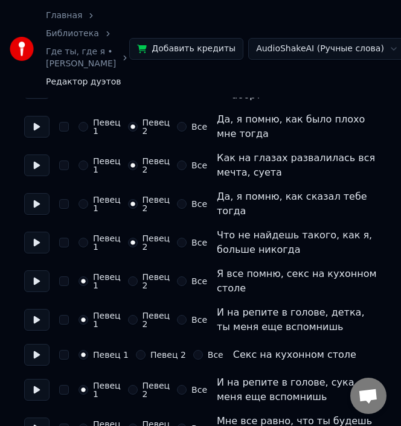
scroll to position [1631, 0]
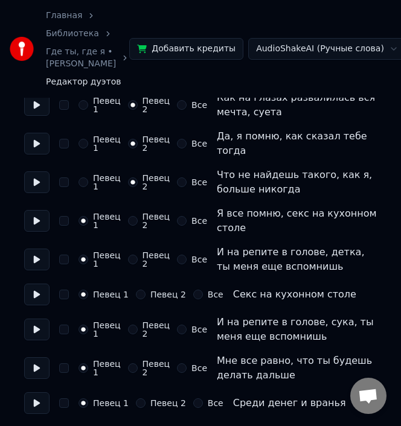
click at [134, 216] on button "Певец 2" at bounding box center [133, 221] width 10 height 10
click at [132, 255] on button "Певец 2" at bounding box center [133, 260] width 10 height 10
click at [140, 290] on button "Певец 2" at bounding box center [141, 295] width 10 height 10
click at [131, 325] on button "Певец 2" at bounding box center [133, 330] width 10 height 10
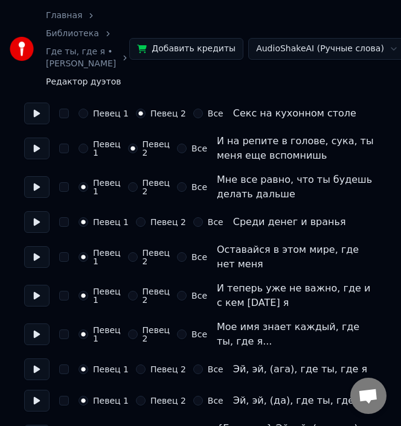
scroll to position [1873, 0]
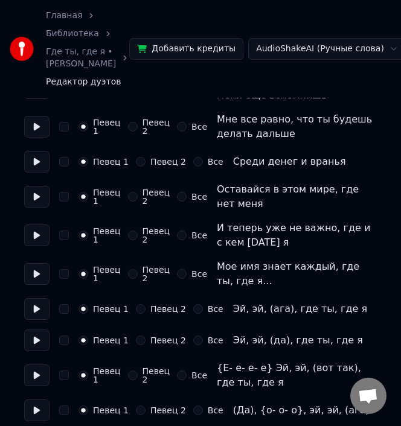
click at [193, 304] on button "Все" at bounding box center [198, 309] width 10 height 10
click at [193, 336] on button "Все" at bounding box center [198, 341] width 10 height 10
click at [184, 371] on button "Все" at bounding box center [182, 376] width 10 height 10
click at [193, 406] on button "Все" at bounding box center [198, 411] width 10 height 10
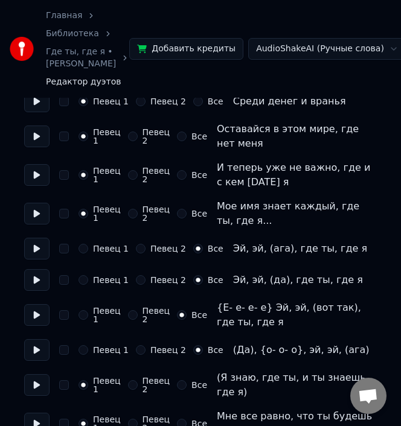
scroll to position [1993, 0]
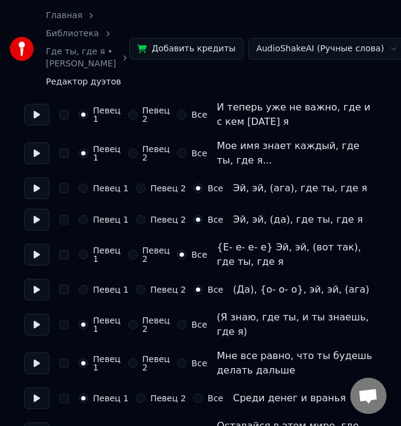
click at [187, 320] on button "Все" at bounding box center [182, 325] width 10 height 10
click at [178, 359] on button "Все" at bounding box center [182, 364] width 10 height 10
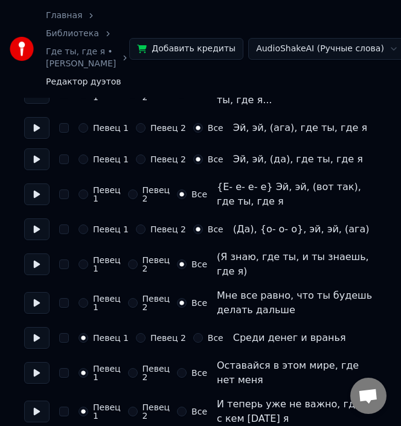
click at [193, 333] on button "Все" at bounding box center [198, 338] width 10 height 10
click at [184, 368] on button "Все" at bounding box center [182, 373] width 10 height 10
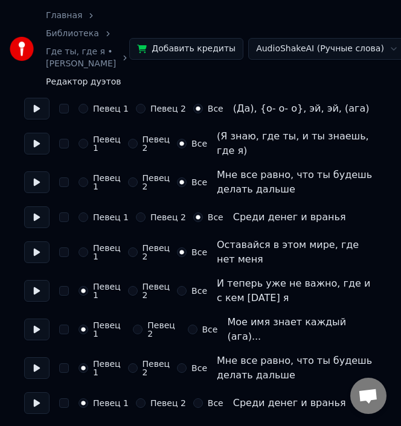
click at [178, 286] on button "Все" at bounding box center [182, 291] width 10 height 10
click at [191, 325] on button "Все" at bounding box center [193, 330] width 10 height 10
click at [177, 364] on button "Все" at bounding box center [182, 369] width 10 height 10
click at [193, 399] on button "Все" at bounding box center [198, 404] width 10 height 10
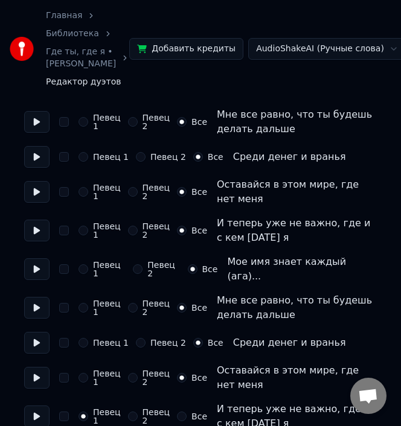
scroll to position [2262, 0]
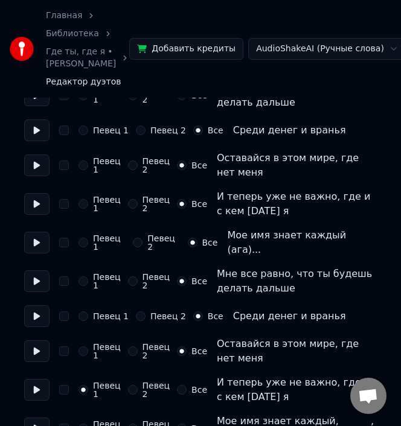
click at [177, 385] on button "Все" at bounding box center [182, 390] width 10 height 10
click at [183, 424] on button "Все" at bounding box center [182, 429] width 10 height 10
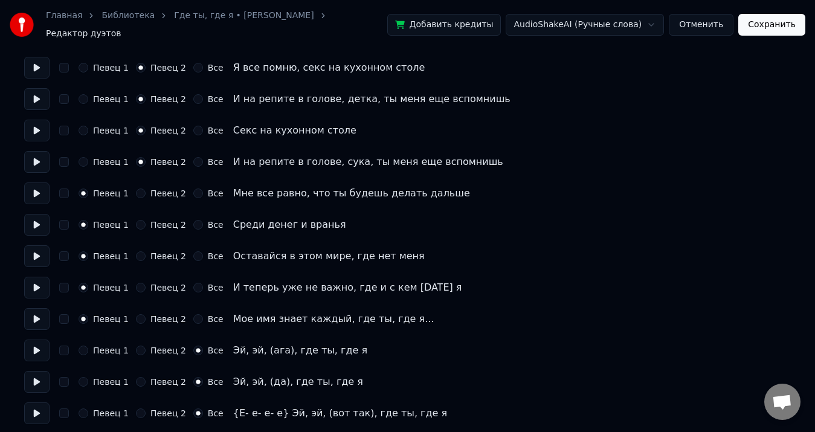
scroll to position [1825, 0]
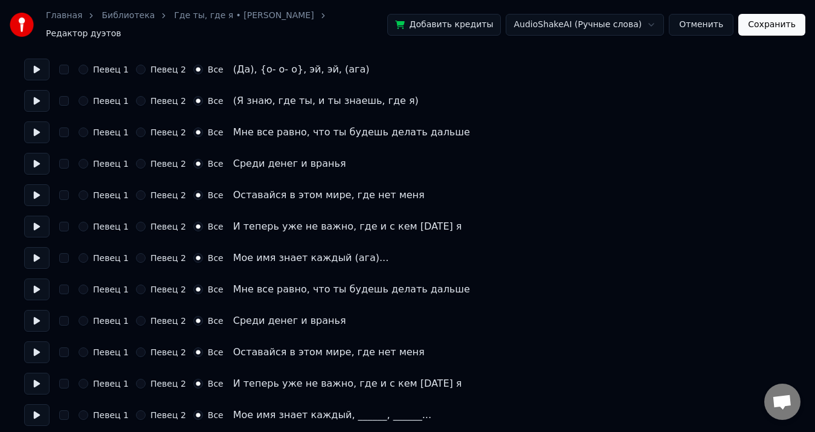
click at [764, 25] on button "Сохранить" at bounding box center [771, 25] width 67 height 22
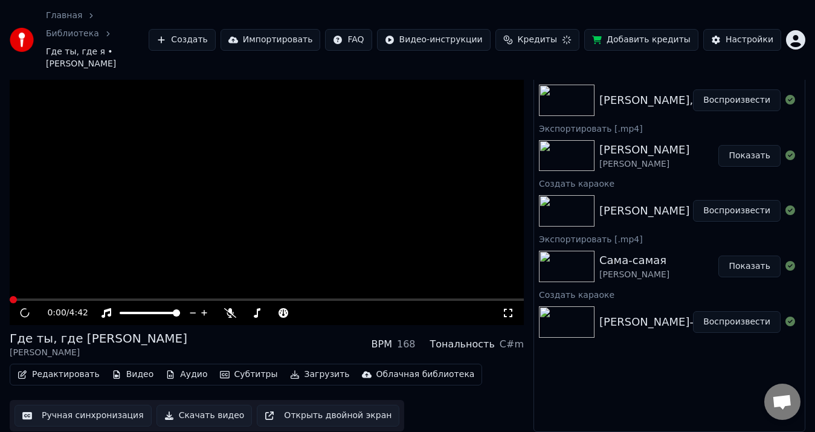
scroll to position [14, 0]
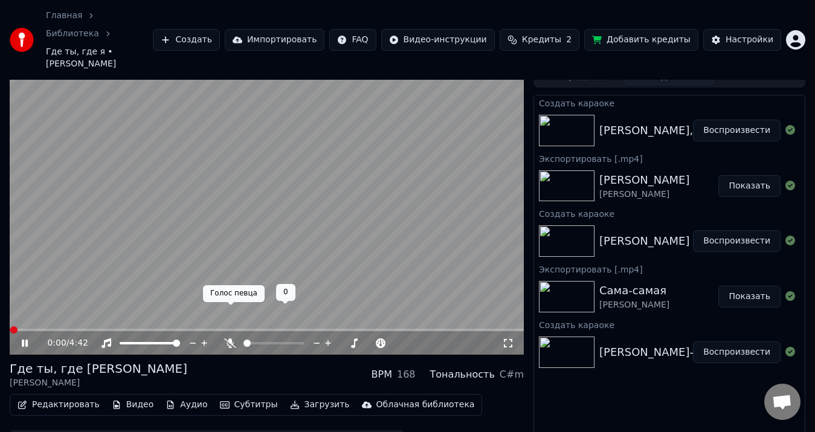
click at [228, 338] on icon at bounding box center [230, 343] width 12 height 10
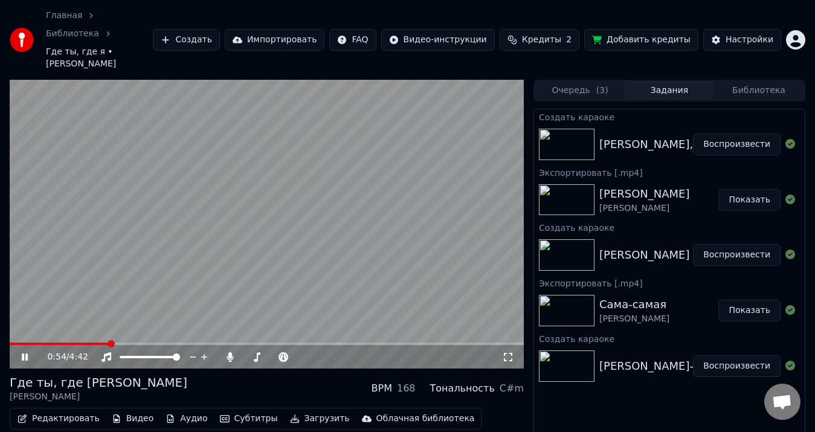
click at [249, 269] on video at bounding box center [267, 224] width 514 height 289
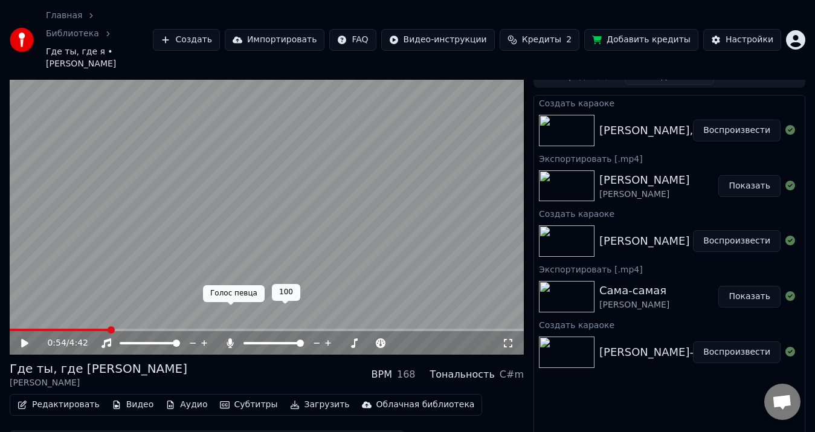
click at [225, 338] on icon at bounding box center [230, 343] width 12 height 10
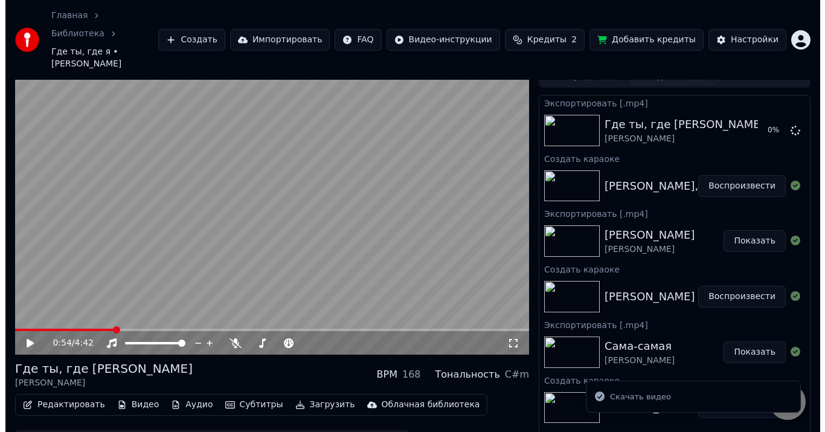
scroll to position [0, 0]
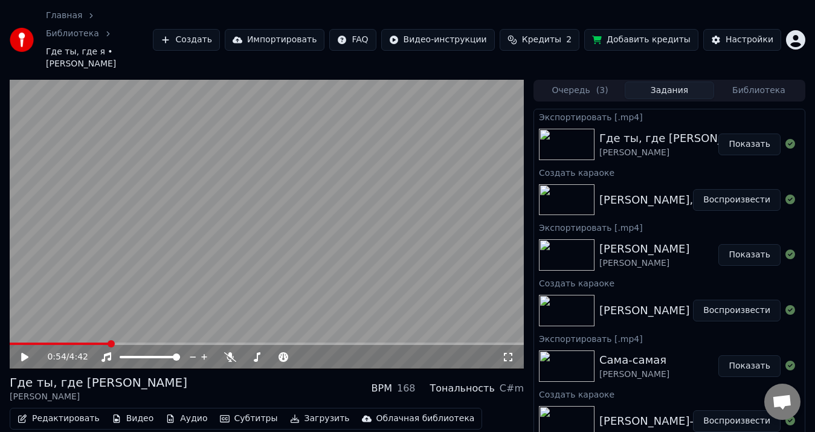
click at [763, 133] on button "Показать" at bounding box center [749, 144] width 62 height 22
click at [800, 25] on html "Главная Библиотека Где ты, где я • [PERSON_NAME] Создать Импортировать FAQ Виде…" at bounding box center [407, 216] width 815 height 432
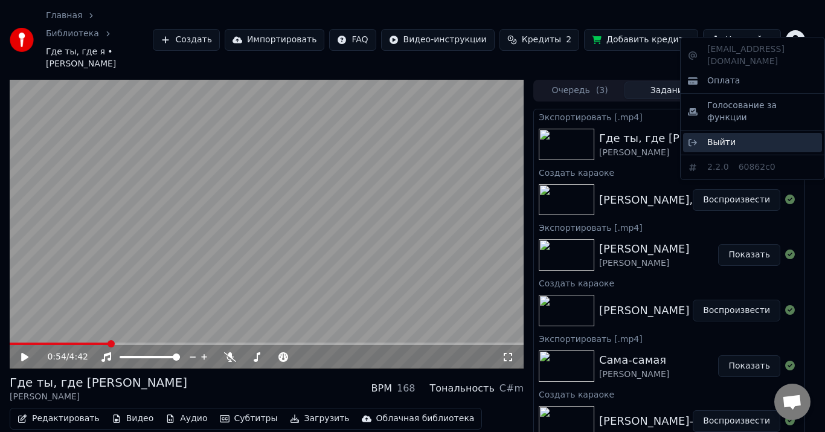
click at [722, 137] on span "Выйти" at bounding box center [721, 143] width 28 height 12
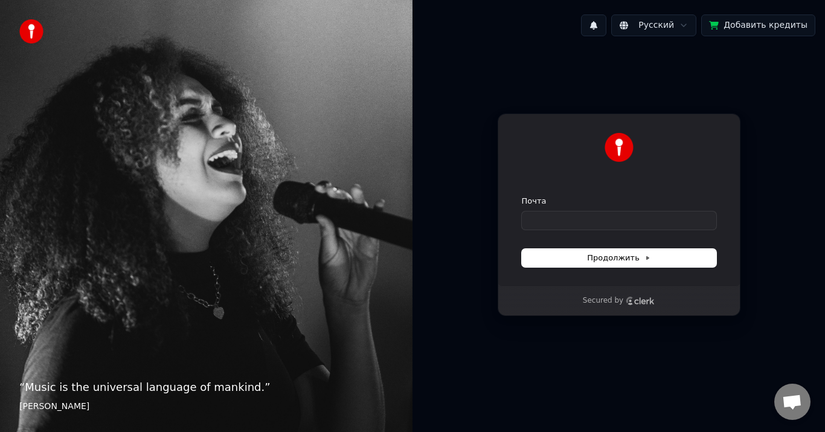
click at [544, 13] on div "Русский Добавить кредиты" at bounding box center [619, 25] width 413 height 41
click at [573, 222] on input "Почта" at bounding box center [619, 220] width 195 height 18
type input "*"
click at [522, 196] on button "submit" at bounding box center [522, 196] width 0 height 0
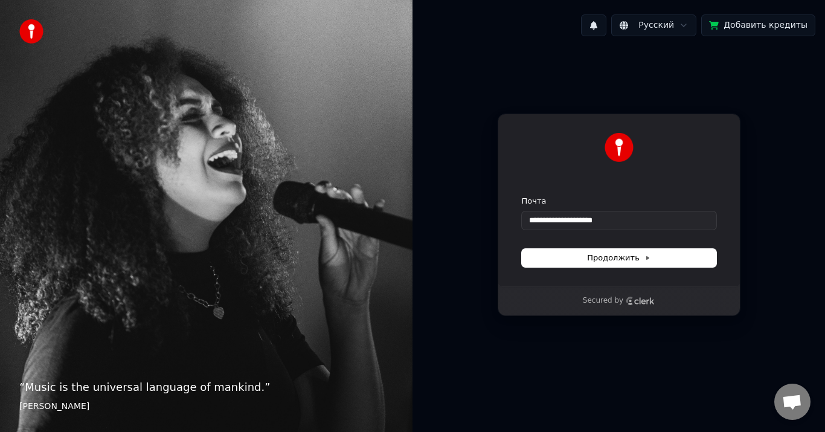
type input "**********"
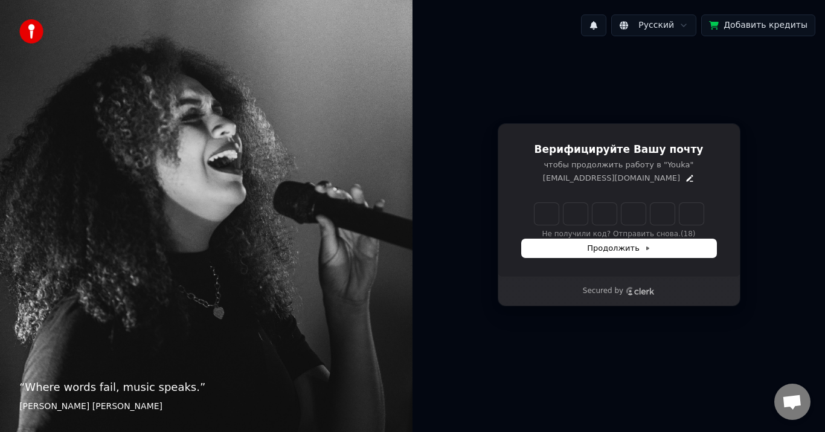
click at [548, 217] on input "Enter verification code" at bounding box center [619, 214] width 169 height 22
type input "******"
